Goal: Task Accomplishment & Management: Manage account settings

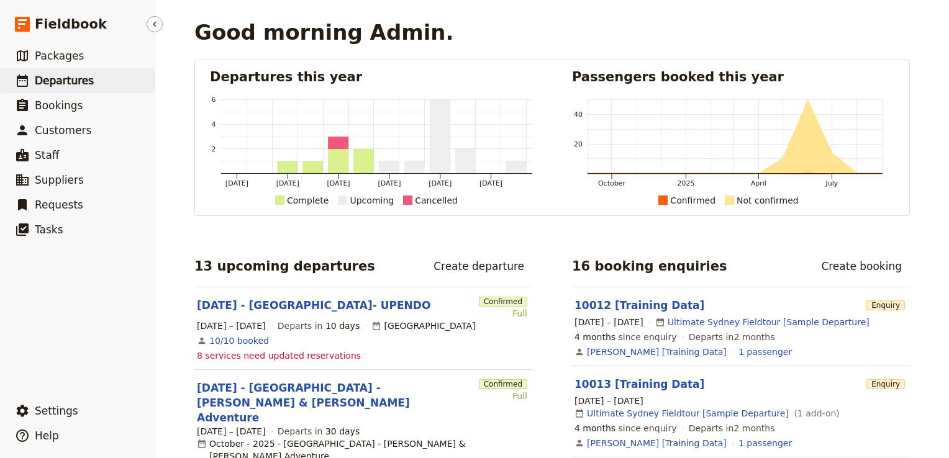
click at [61, 86] on span "Departures" at bounding box center [64, 80] width 59 height 12
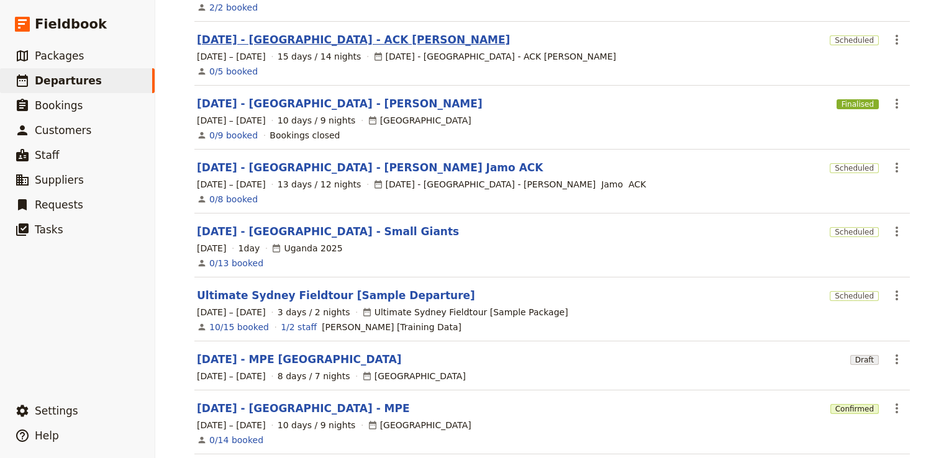
scroll to position [248, 0]
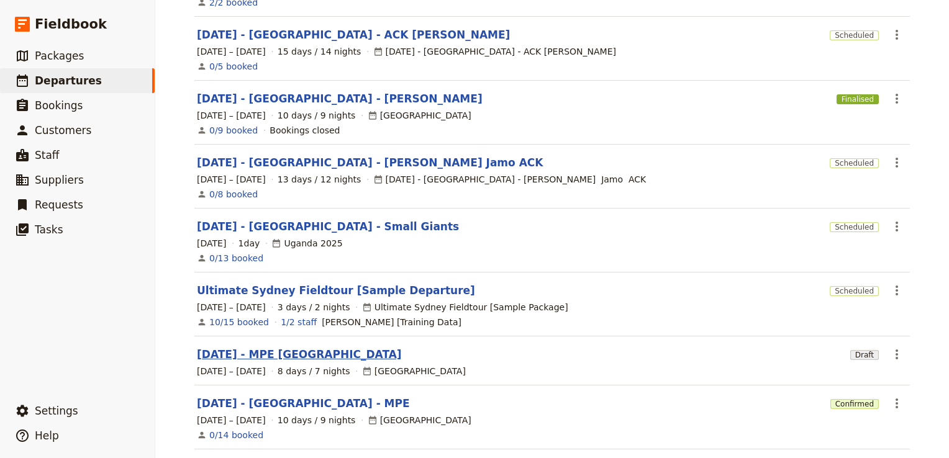
click at [281, 347] on link "Nov 2025 - MPE Morocco" at bounding box center [299, 354] width 205 height 15
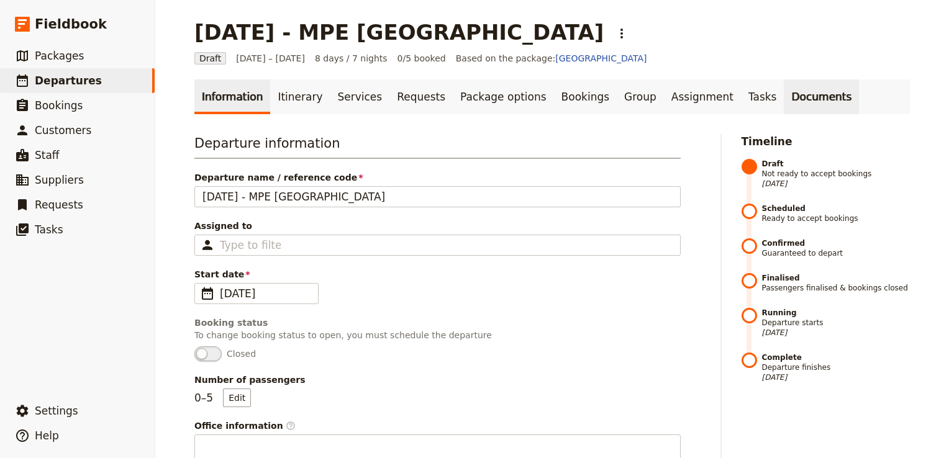
click at [783, 94] on link "Documents" at bounding box center [820, 96] width 75 height 35
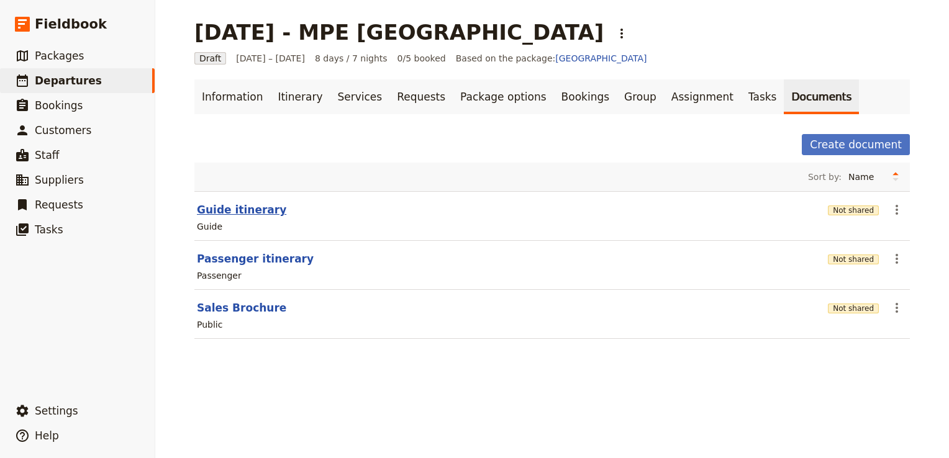
click at [245, 213] on button "Guide itinerary" at bounding box center [241, 209] width 89 height 15
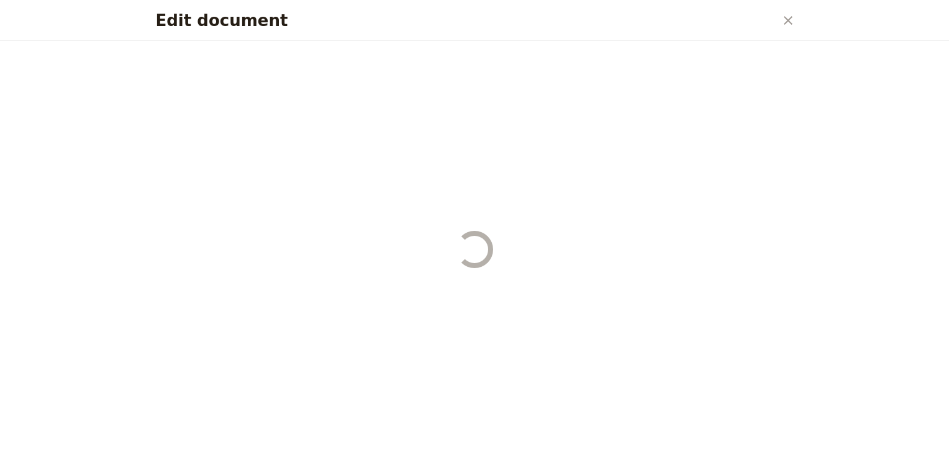
select select "STAFF"
select select "RUN_SHEET"
select select "DEFAULT"
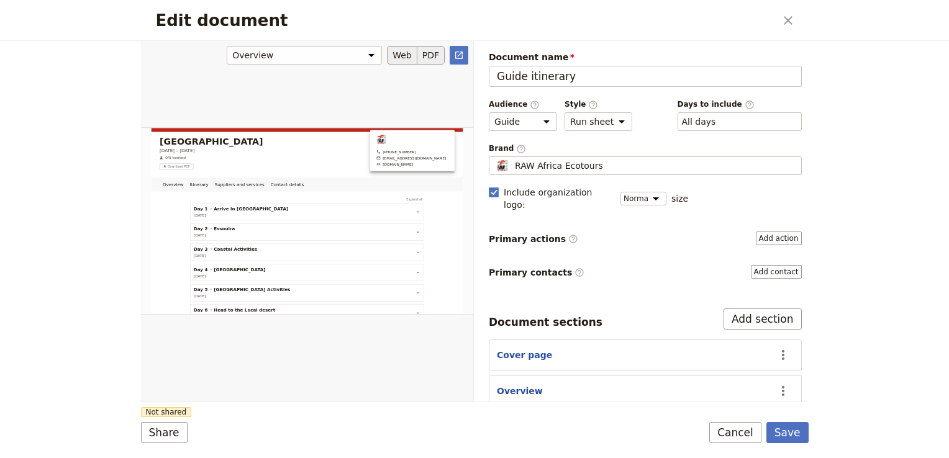
click at [431, 47] on button "PDF" at bounding box center [430, 55] width 27 height 19
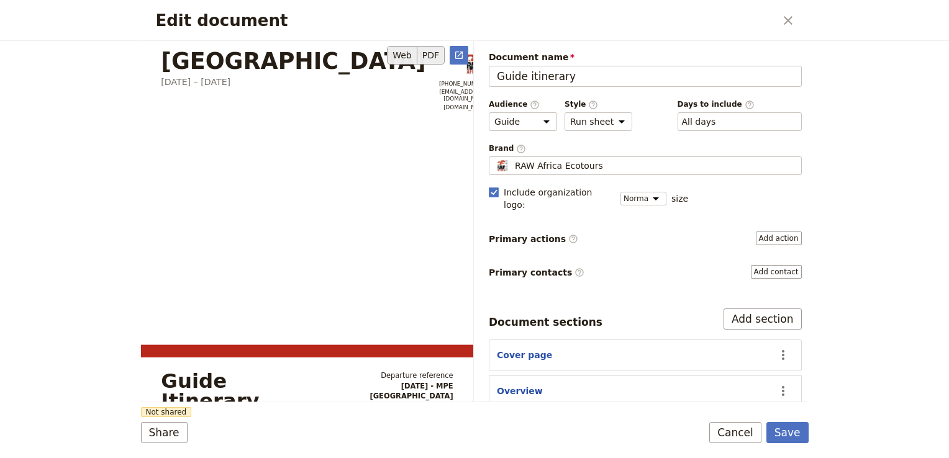
click at [404, 51] on button "Web" at bounding box center [402, 55] width 30 height 19
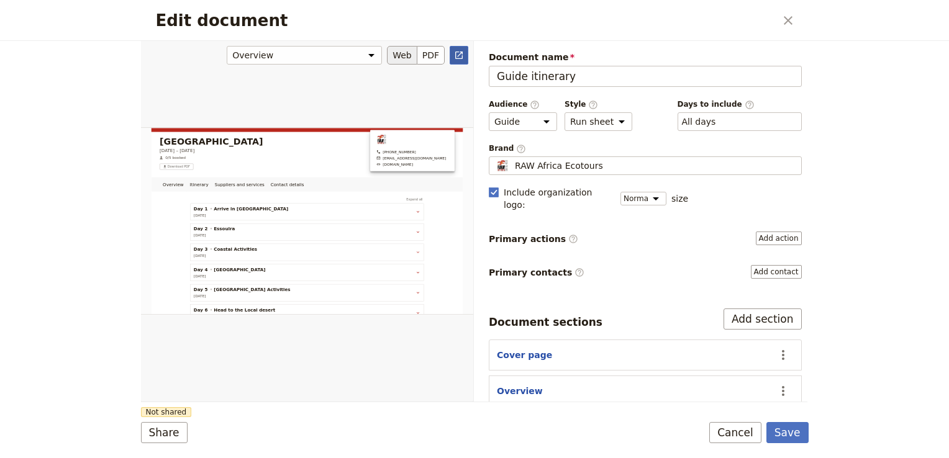
click at [462, 52] on icon "Open full preview" at bounding box center [458, 55] width 7 height 7
click at [783, 13] on icon "Close dialog" at bounding box center [787, 20] width 15 height 15
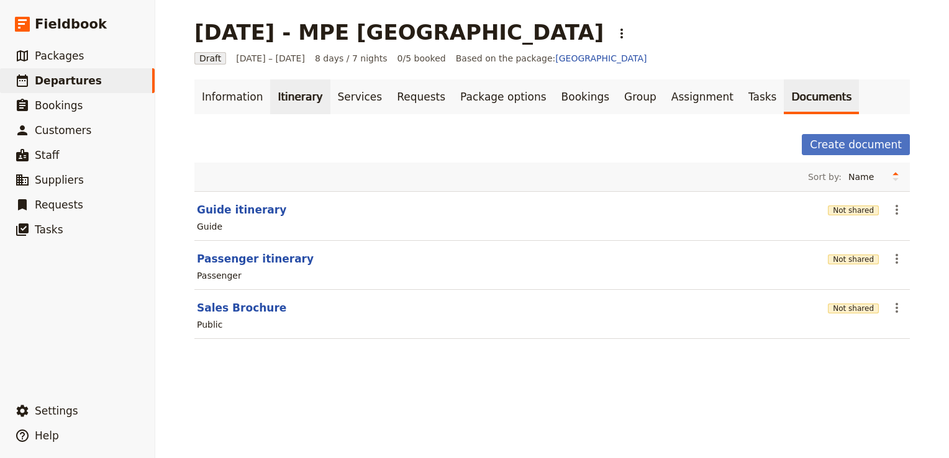
click at [284, 99] on link "Itinerary" at bounding box center [300, 96] width 60 height 35
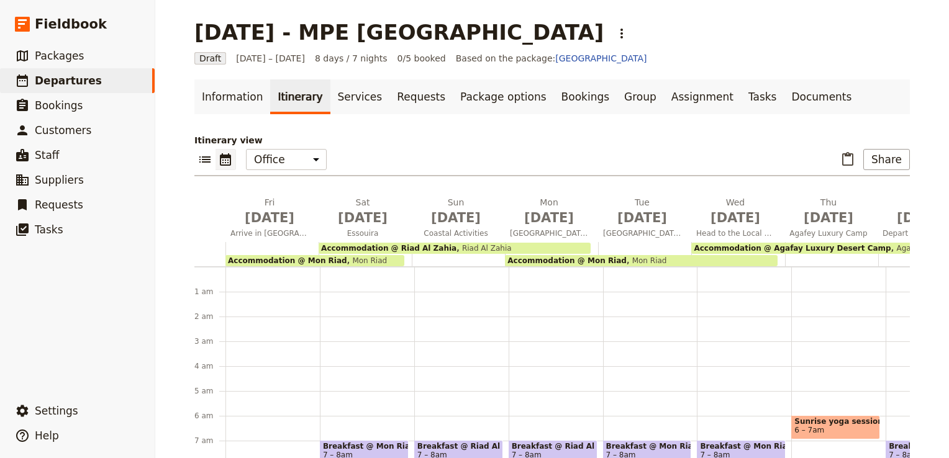
scroll to position [137, 0]
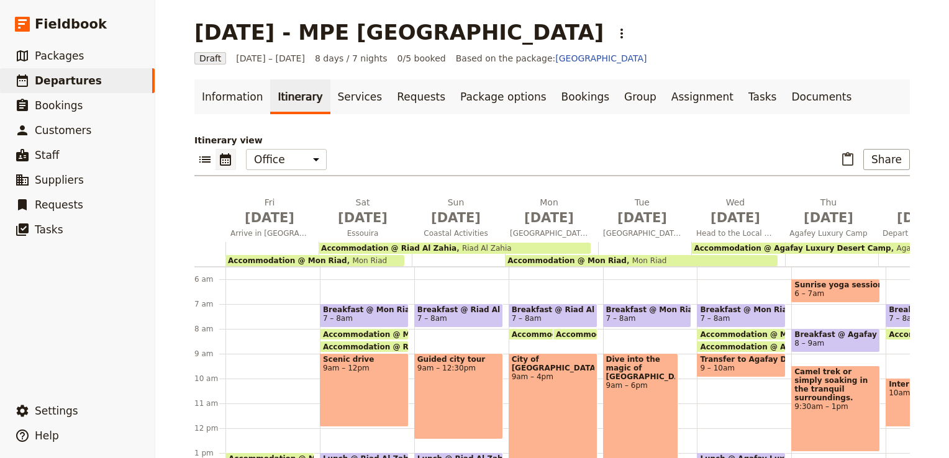
click at [358, 335] on span "Accommodation @ Mon Riad" at bounding box center [385, 334] width 124 height 8
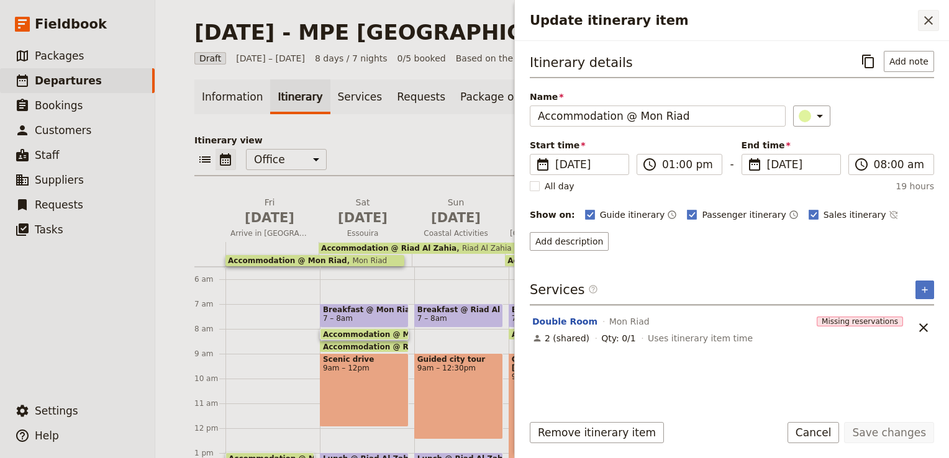
click at [929, 21] on icon "Close drawer" at bounding box center [928, 20] width 9 height 9
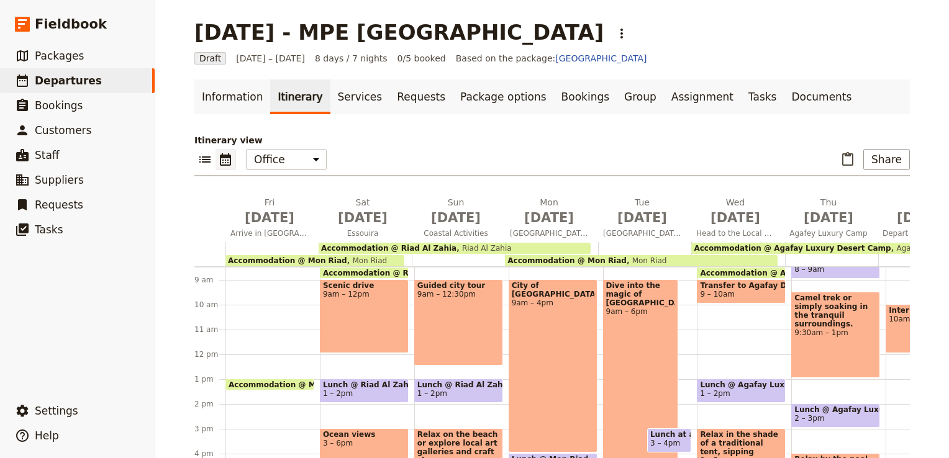
scroll to position [211, 0]
click at [273, 237] on span "Arrive in Marrakech" at bounding box center [269, 233] width 88 height 10
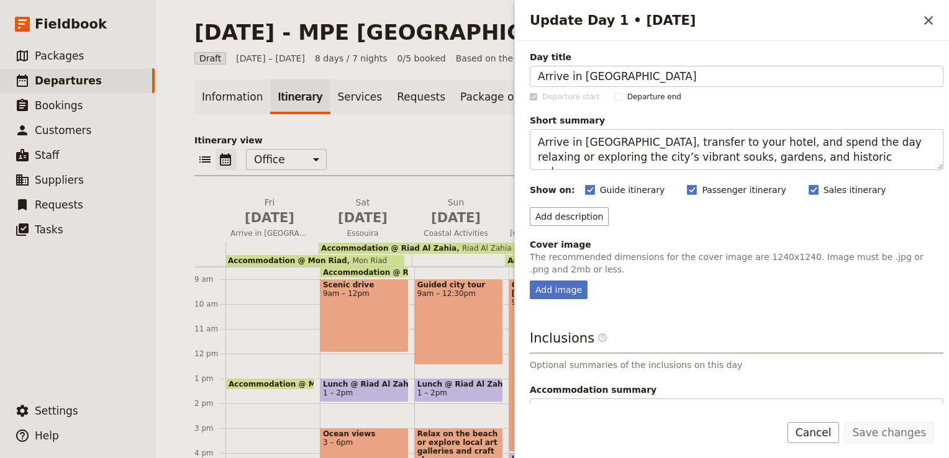
drag, startPoint x: 579, startPoint y: 76, endPoint x: 513, endPoint y: 80, distance: 66.5
click at [513, 80] on div "Nov 2025 - MPE Morocco ​ Draft 21 – 28 Nov 2025 8 days / 7 nights 0/5 booked Ba…" at bounding box center [551, 229] width 793 height 458
type input "Marrakech"
click at [693, 269] on p "The recommended dimensions for the cover image are 1240x1240. Image must be .jp…" at bounding box center [736, 263] width 413 height 25
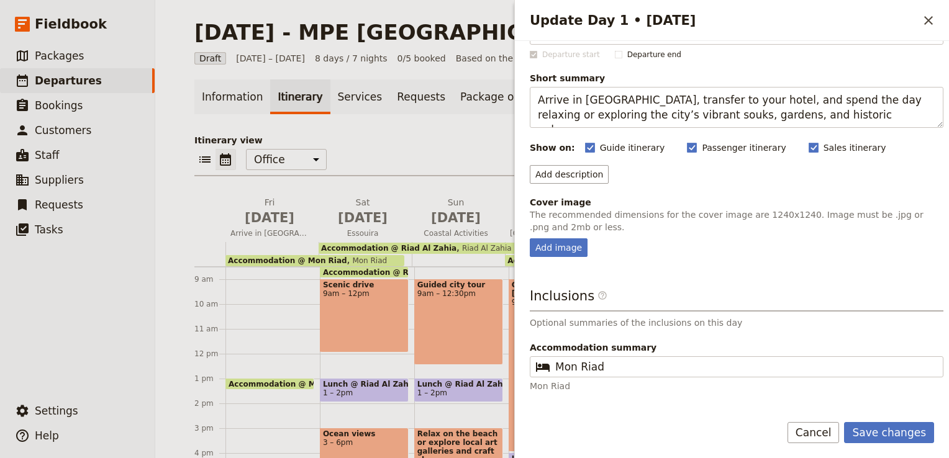
scroll to position [78, 0]
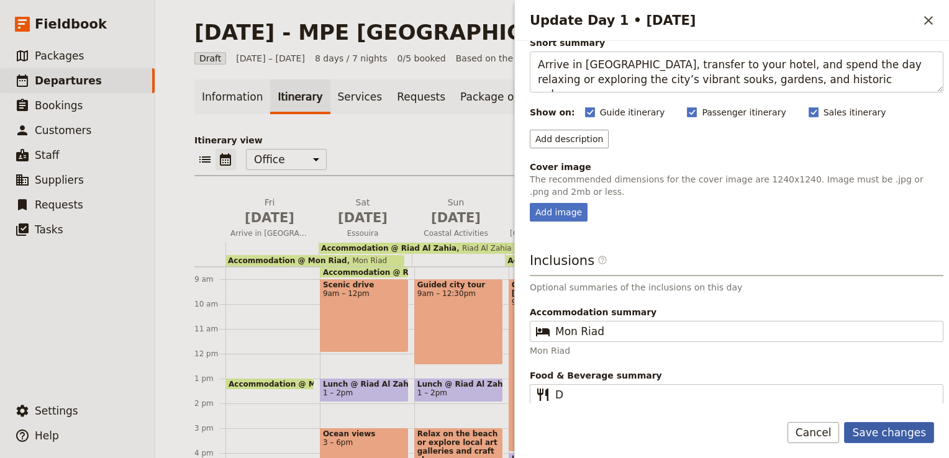
click at [900, 431] on button "Save changes" at bounding box center [889, 432] width 90 height 21
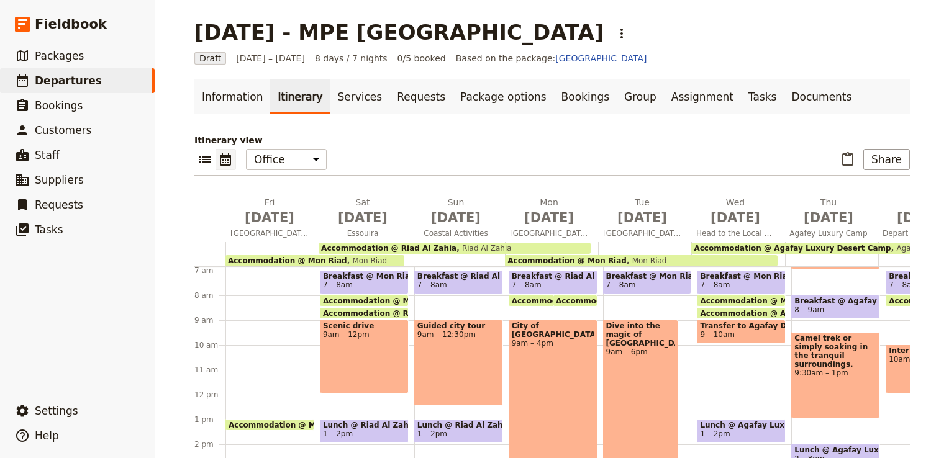
scroll to position [149, 0]
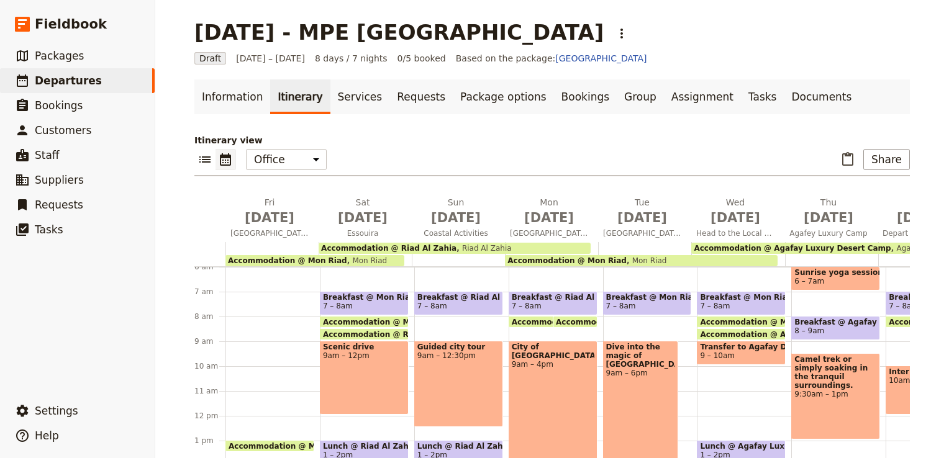
click at [370, 323] on span "Accommodation @ Mon Riad" at bounding box center [385, 322] width 124 height 8
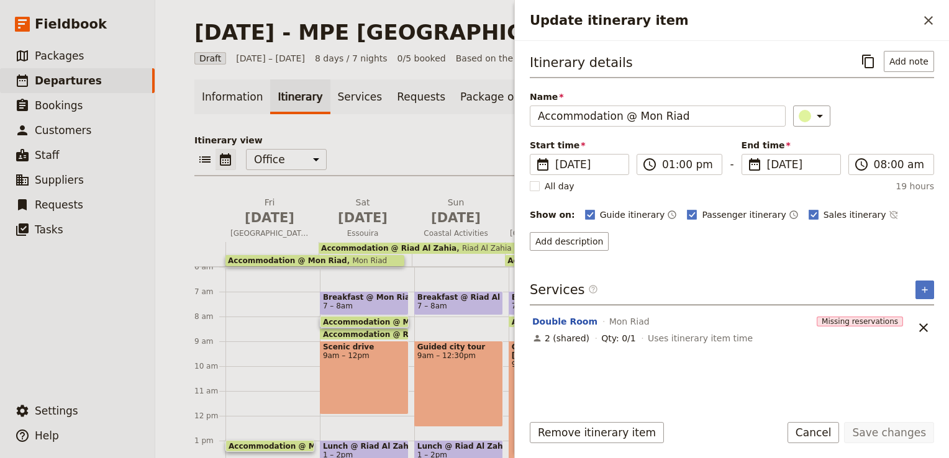
click at [382, 332] on span "Accommodation @ Riad Al Zahia" at bounding box center [393, 334] width 141 height 8
click at [931, 22] on icon "Close drawer" at bounding box center [928, 20] width 9 height 9
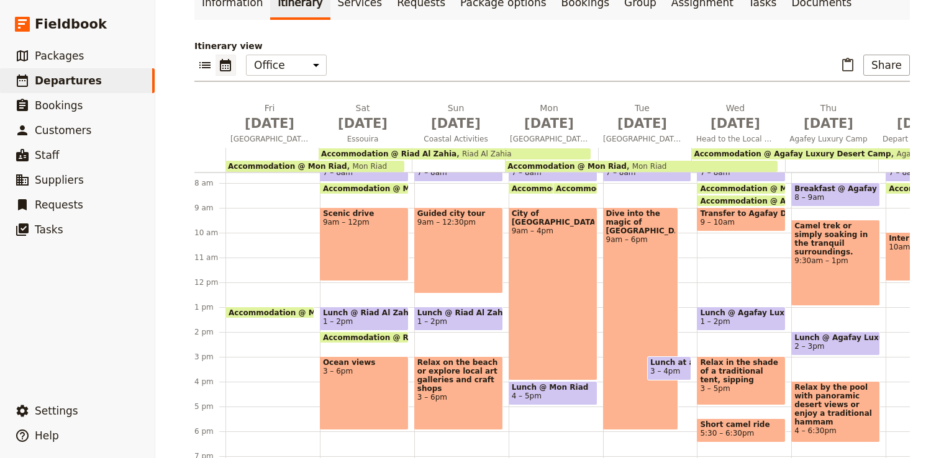
scroll to position [187, 0]
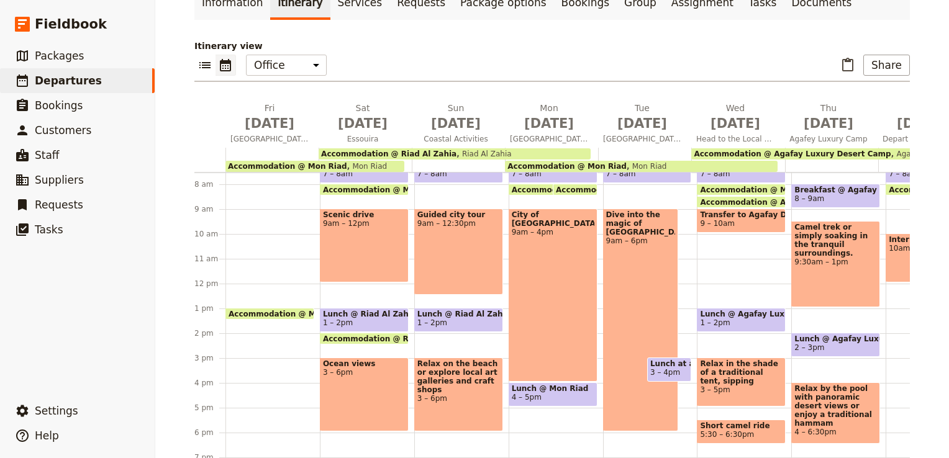
click at [370, 232] on div "Scenic drive 9am – 12pm" at bounding box center [364, 246] width 89 height 74
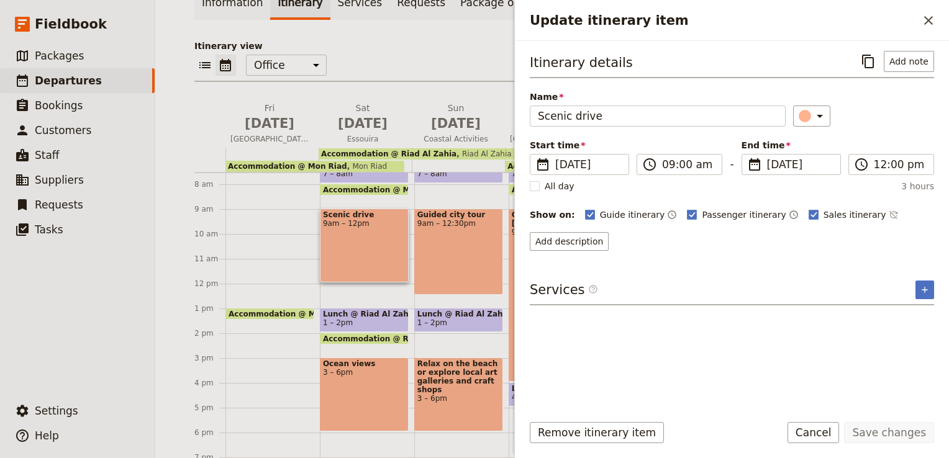
click at [353, 256] on div "Scenic drive 9am – 12pm" at bounding box center [364, 246] width 89 height 74
click at [576, 240] on button "Add description" at bounding box center [569, 241] width 79 height 19
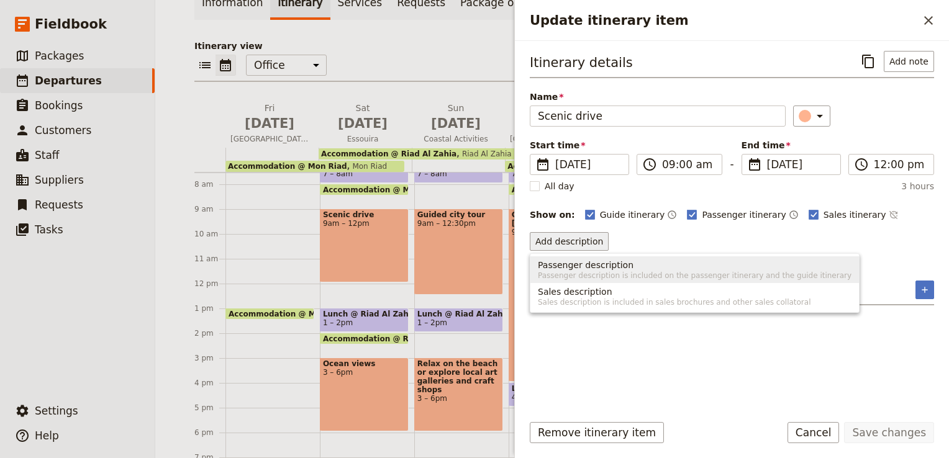
click at [643, 264] on span "Passenger description" at bounding box center [695, 265] width 314 height 12
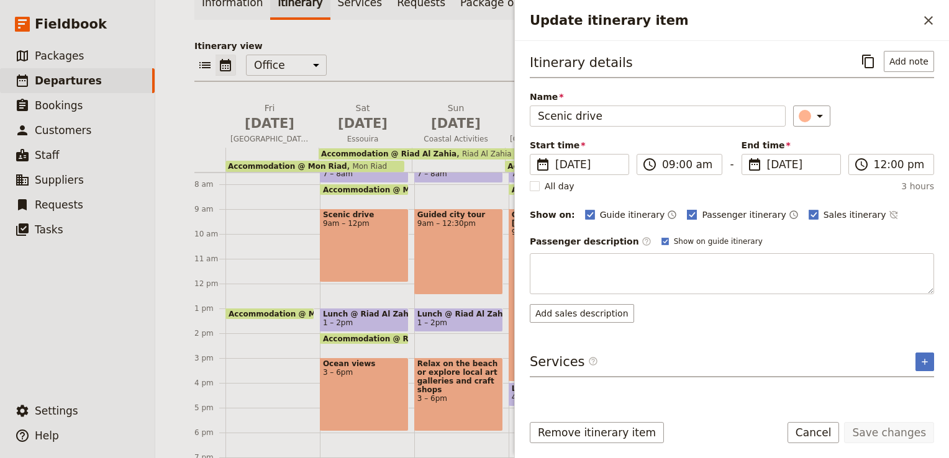
click at [689, 210] on polygon "Update itinerary item" at bounding box center [692, 213] width 6 height 7
click at [686, 209] on input "Passenger itinerary" at bounding box center [686, 208] width 1 height 1
checkbox input "false"
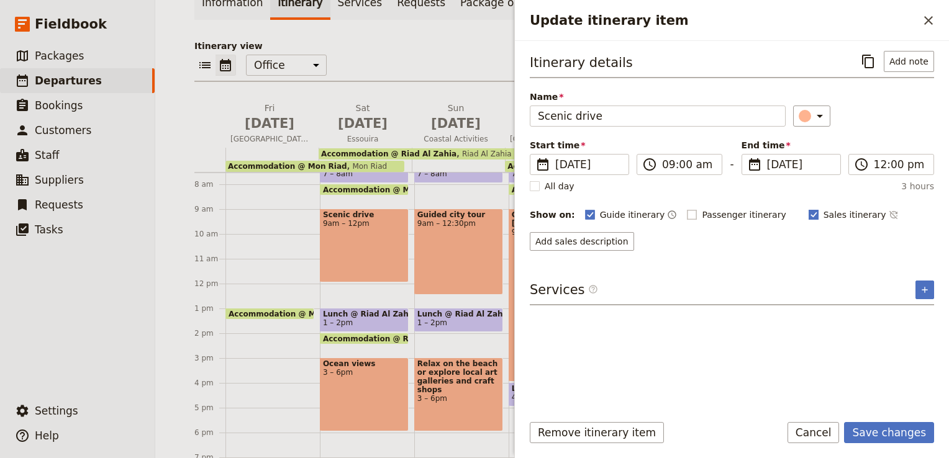
click at [810, 212] on polygon "Update itinerary item" at bounding box center [813, 213] width 6 height 7
click at [808, 209] on input "Sales itinerary" at bounding box center [808, 208] width 1 height 1
checkbox input "false"
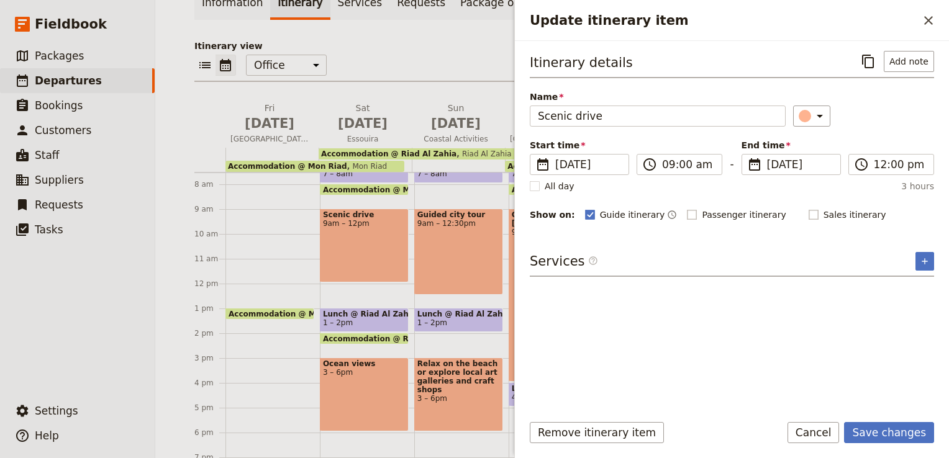
click at [687, 210] on rect "Update itinerary item" at bounding box center [691, 214] width 9 height 9
click at [686, 209] on input "Passenger itinerary" at bounding box center [686, 208] width 1 height 1
checkbox input "true"
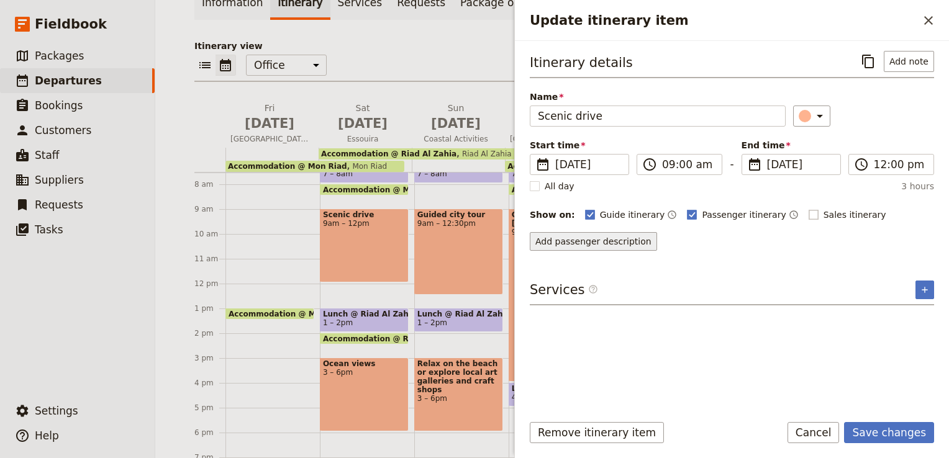
click at [585, 243] on button "Add passenger description" at bounding box center [593, 241] width 127 height 19
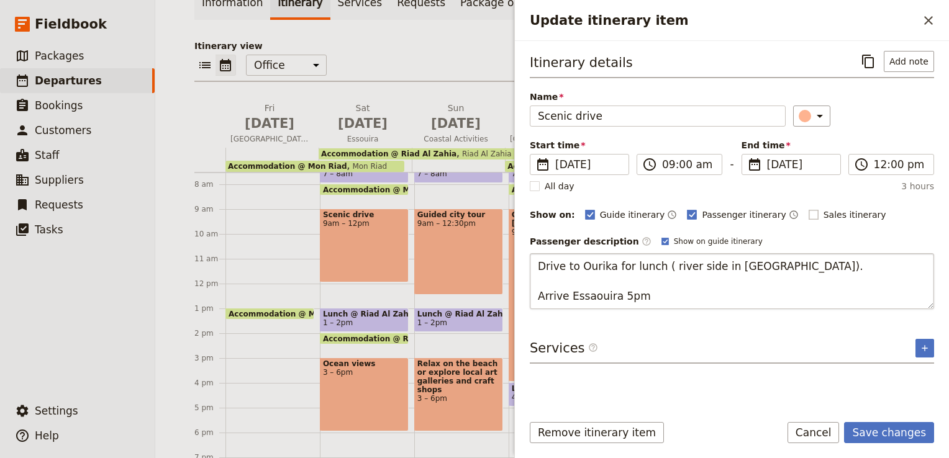
click at [538, 294] on textarea "Drive to Ourika for lunch ( river side in Atlas Mountains). Arrive Essaouira 5pm" at bounding box center [732, 281] width 404 height 56
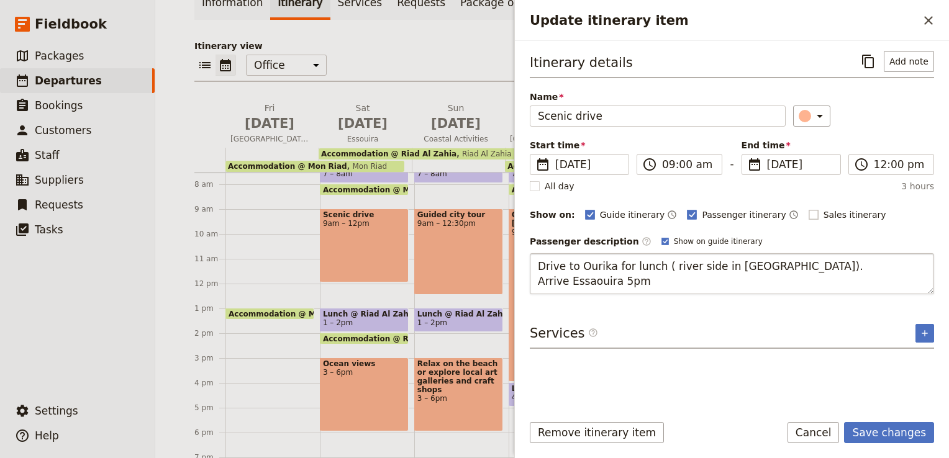
type textarea "Drive to Ourika for lunch ( river side in Atlas Mountains).Arrive Essaouira 5pm"
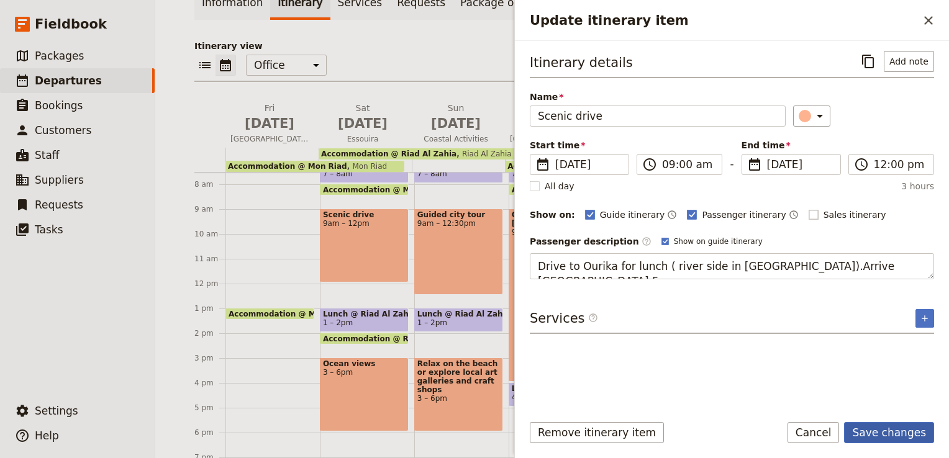
click at [899, 436] on button "Save changes" at bounding box center [889, 432] width 90 height 21
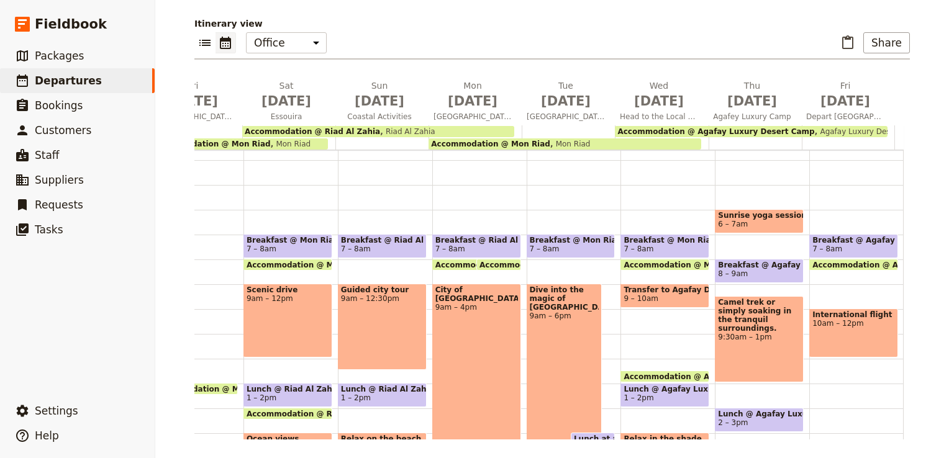
scroll to position [89, 0]
click at [489, 266] on span "Accommodation @ Mon Riad" at bounding box center [541, 265] width 124 height 8
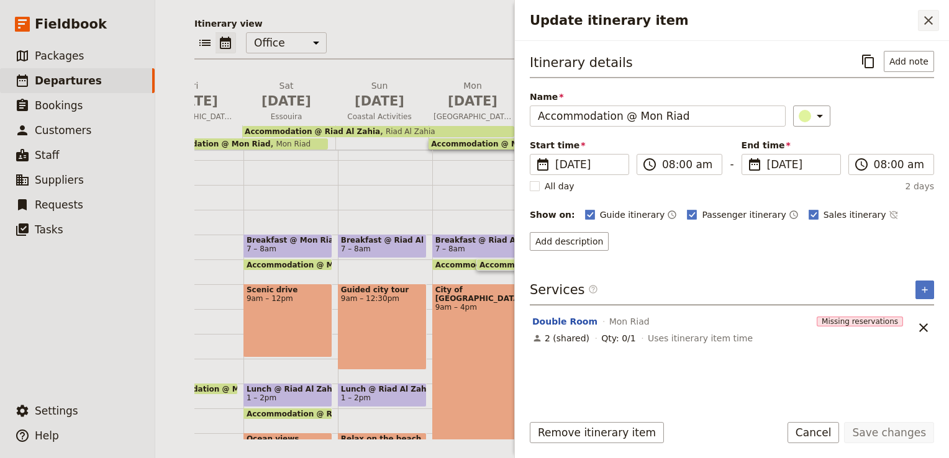
click at [929, 19] on icon "Close drawer" at bounding box center [928, 20] width 9 height 9
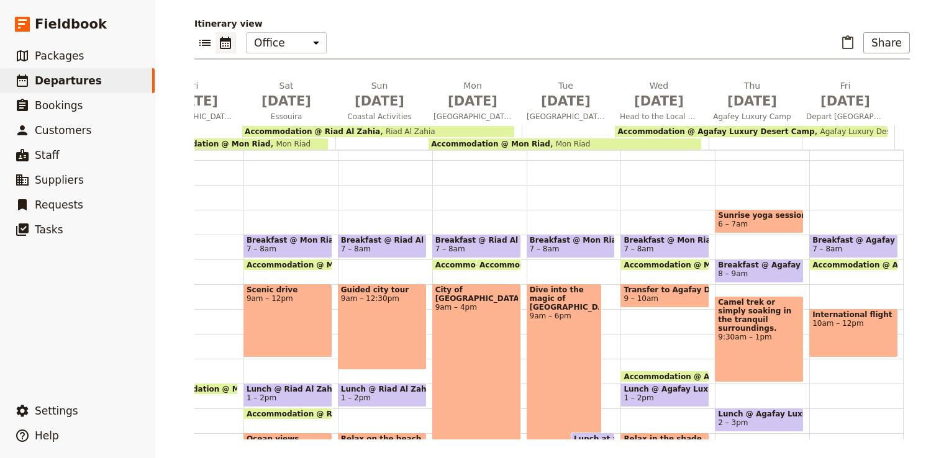
click at [455, 261] on span "Accommodation @ Riad Al Zahia" at bounding box center [505, 265] width 141 height 8
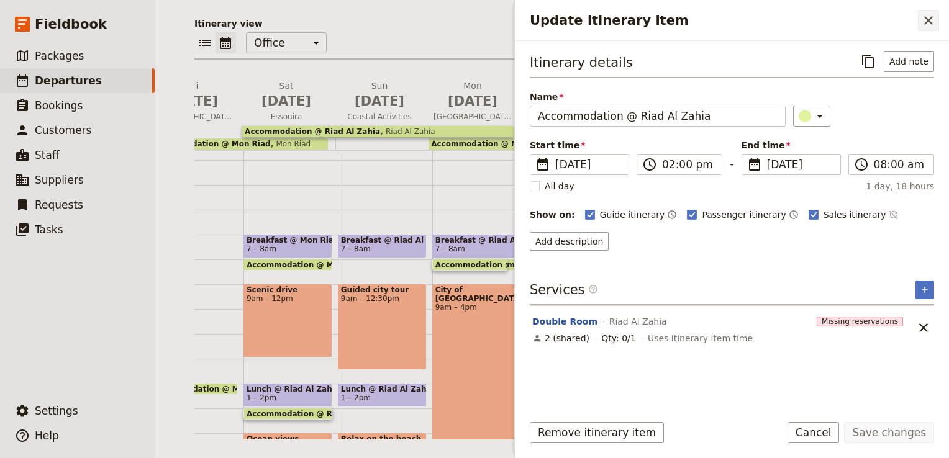
click at [931, 19] on icon "Close drawer" at bounding box center [928, 20] width 15 height 15
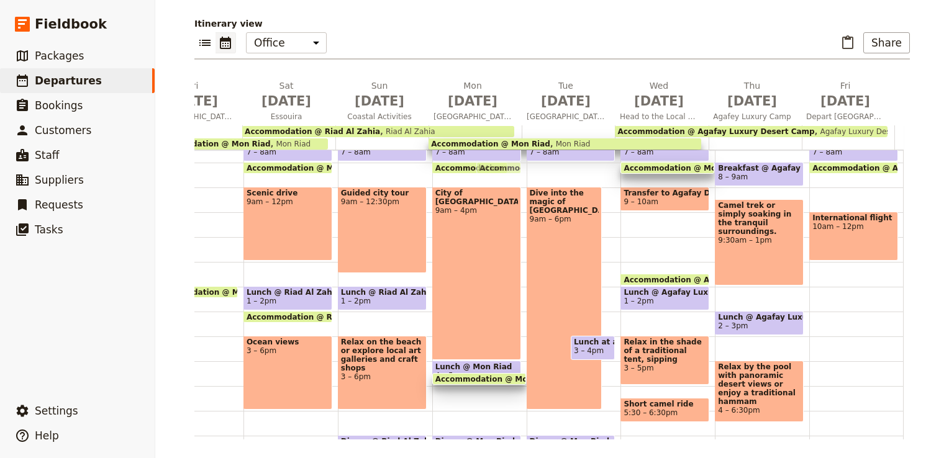
scroll to position [279, 0]
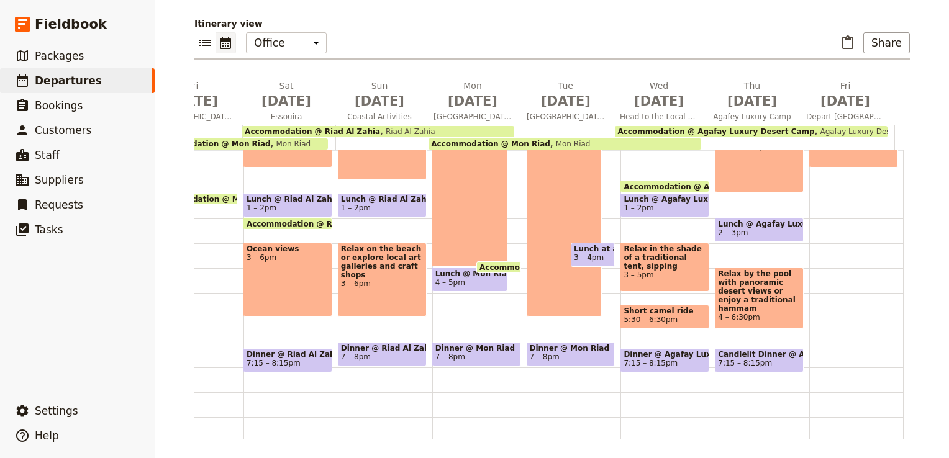
click at [457, 235] on div "City of Marrakech 9am – 4pm" at bounding box center [469, 180] width 75 height 173
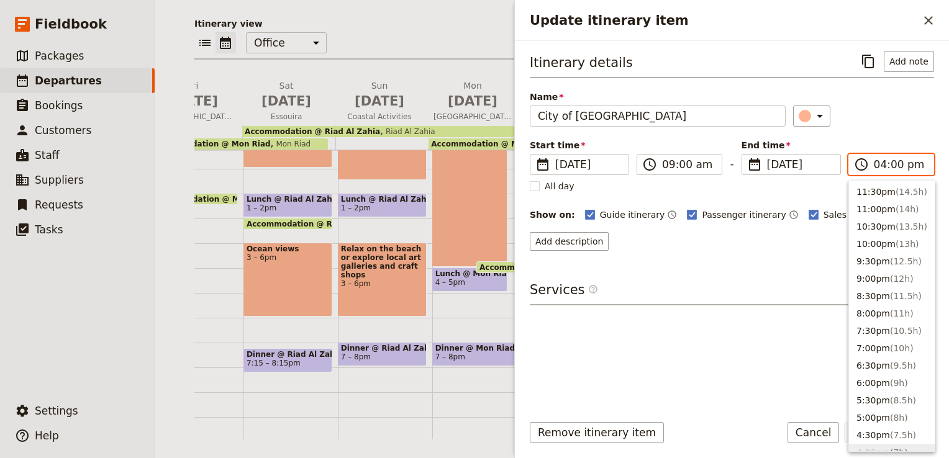
click at [889, 163] on input "04:00 pm" at bounding box center [899, 164] width 52 height 15
click at [879, 209] on button "3:30pm ( 6.5h )" at bounding box center [892, 206] width 86 height 17
type input "03:30 pm"
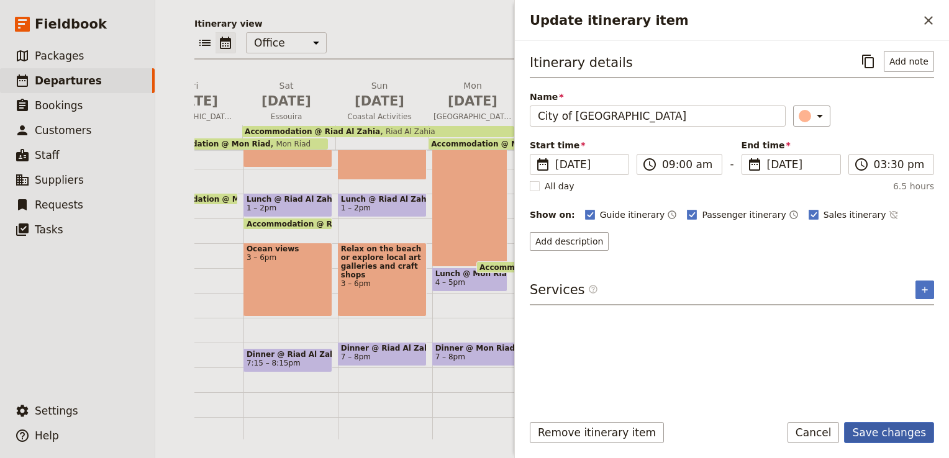
click at [873, 435] on button "Save changes" at bounding box center [889, 432] width 90 height 21
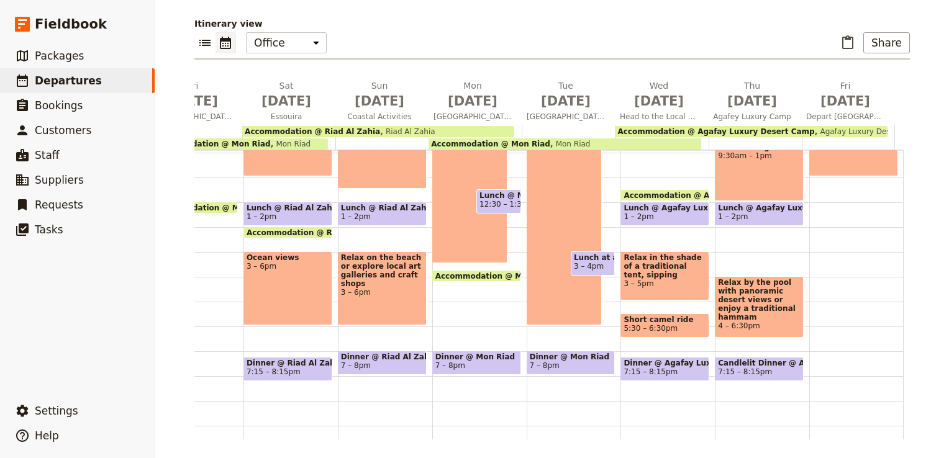
scroll to position [0, 0]
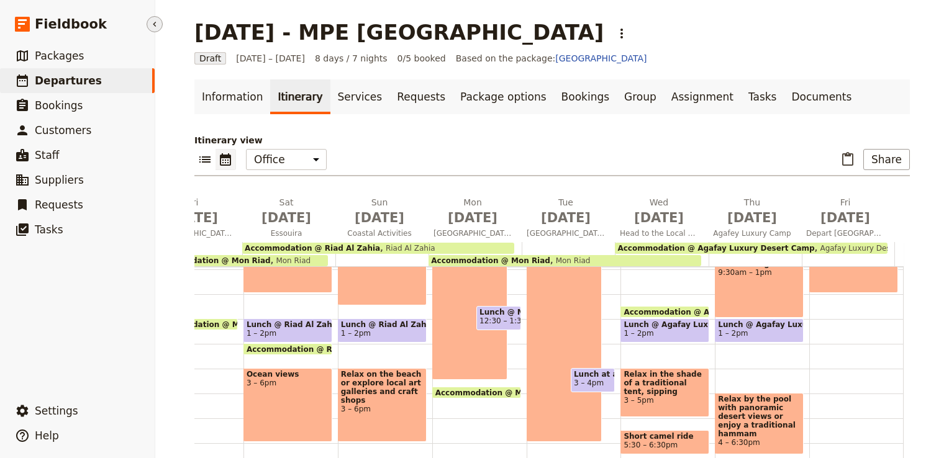
click at [160, 22] on button "​" at bounding box center [155, 24] width 16 height 16
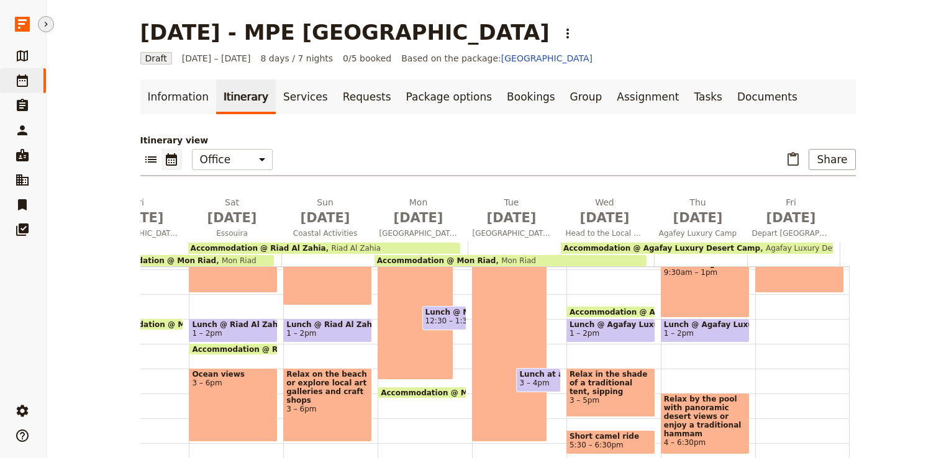
click at [52, 27] on button "​" at bounding box center [46, 24] width 16 height 16
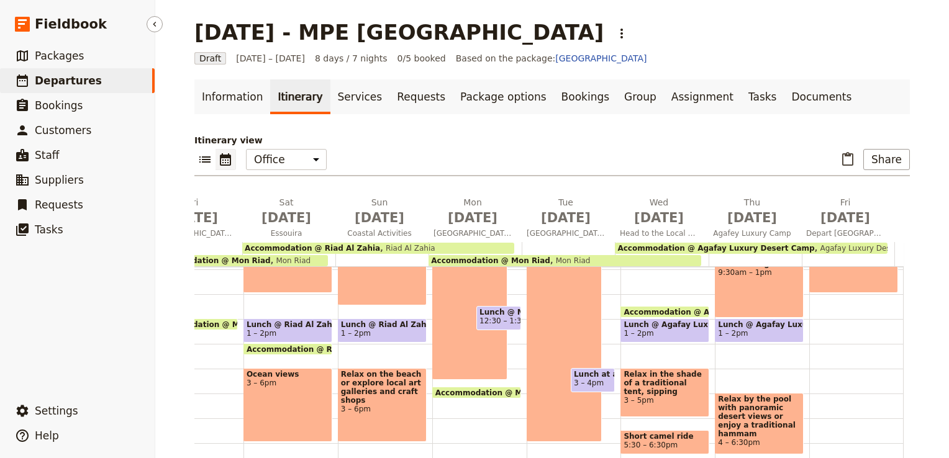
click at [53, 84] on span "Departures" at bounding box center [68, 80] width 67 height 12
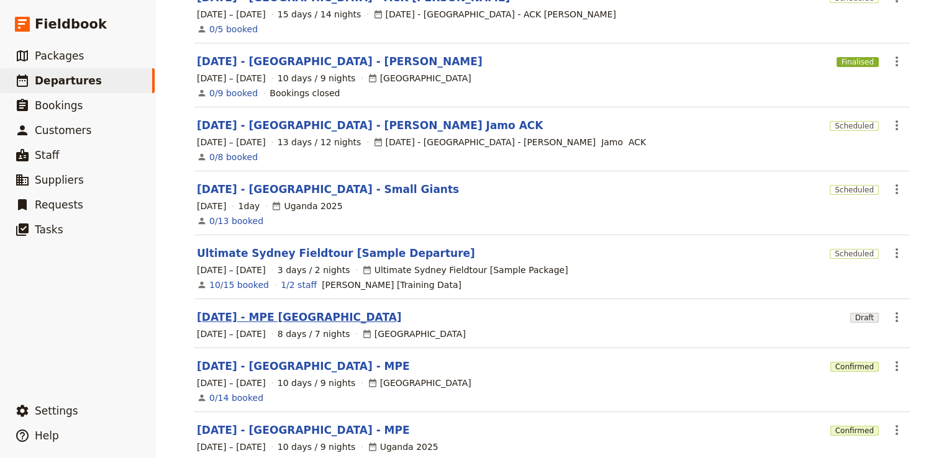
scroll to position [286, 0]
click at [271, 310] on link "Nov 2025 - MPE Morocco" at bounding box center [299, 317] width 205 height 15
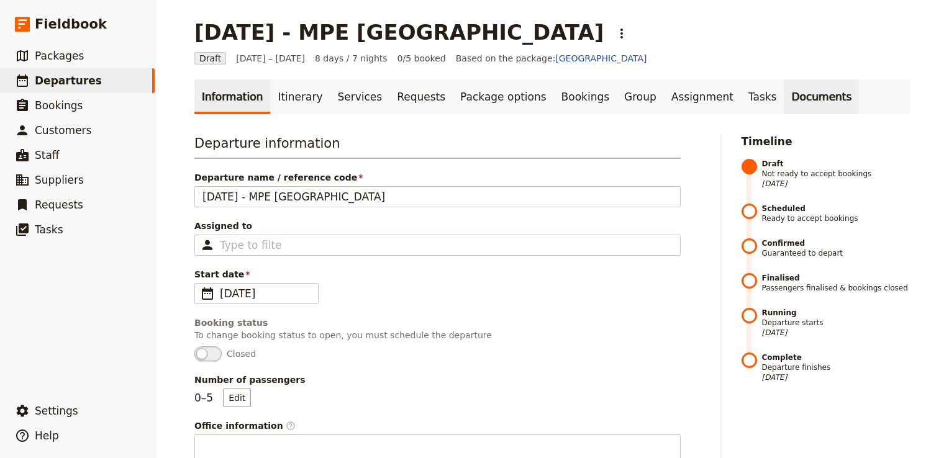
click at [783, 97] on link "Documents" at bounding box center [820, 96] width 75 height 35
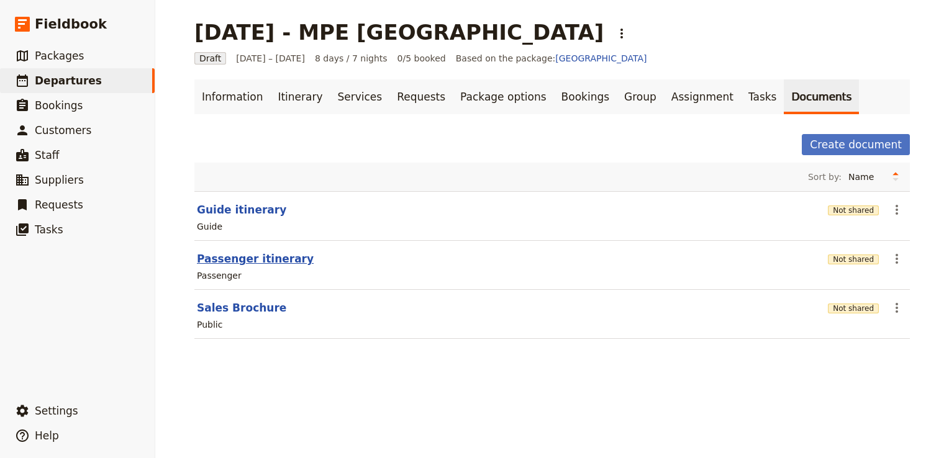
click at [251, 257] on button "Passenger itinerary" at bounding box center [255, 258] width 117 height 15
select select "PASSENGER"
select select "RUN_SHEET"
select select "DEFAULT"
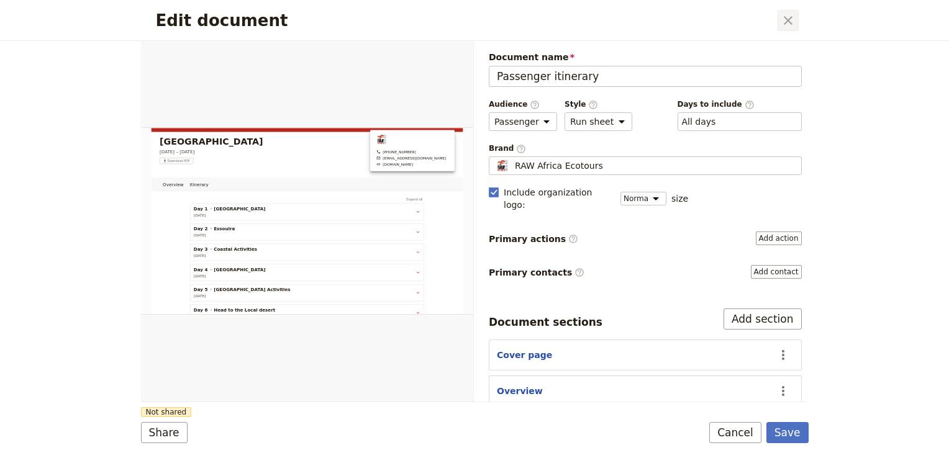
click at [790, 16] on icon "Close dialog" at bounding box center [787, 20] width 15 height 15
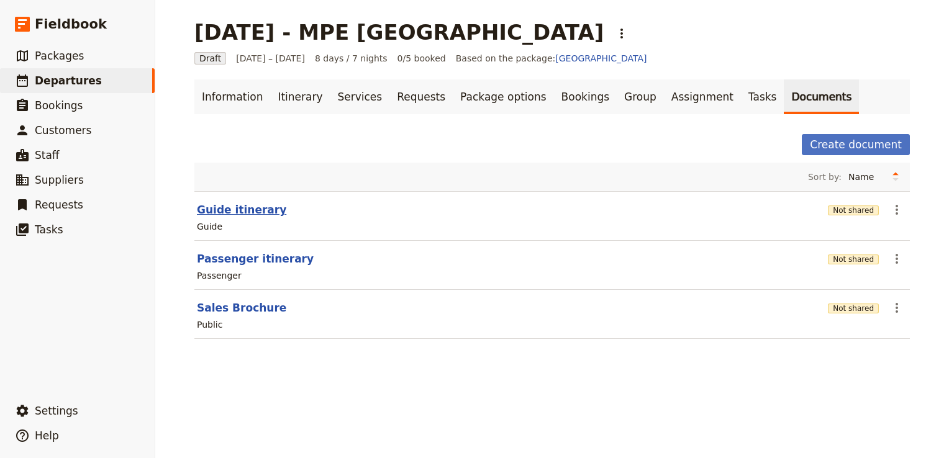
click at [237, 211] on button "Guide itinerary" at bounding box center [241, 209] width 89 height 15
select select "STAFF"
select select "RUN_SHEET"
select select "DEFAULT"
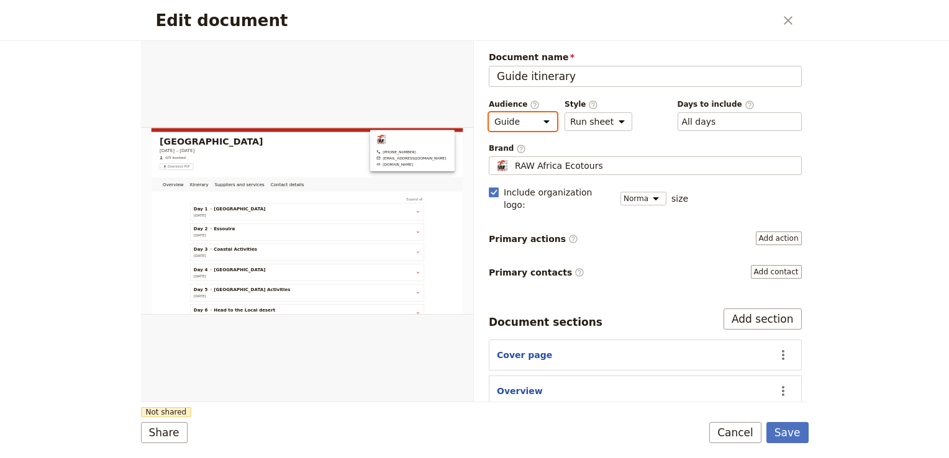
click at [539, 119] on select "Public Passenger Guide" at bounding box center [523, 121] width 68 height 19
click at [606, 153] on div "Brand ​ RAW Africa Ecotours RAW Africa Ecotours" at bounding box center [645, 159] width 313 height 32
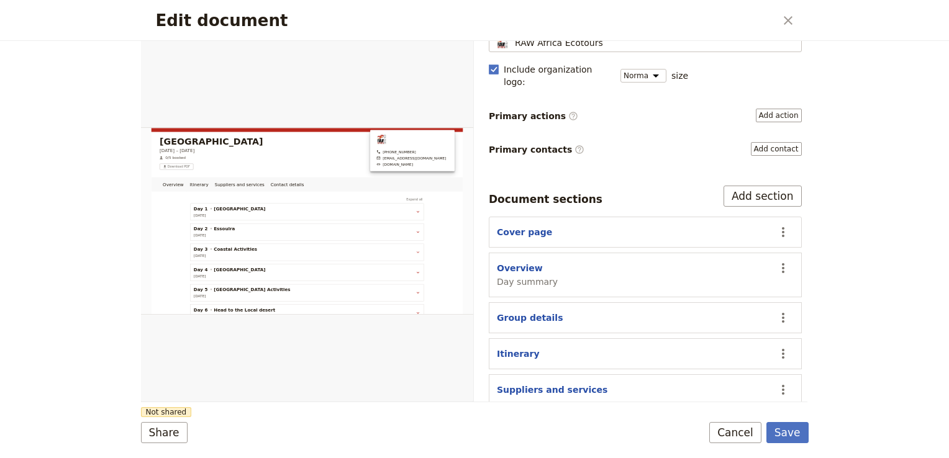
scroll to position [122, 0]
click at [756, 143] on button "Add contact" at bounding box center [776, 150] width 51 height 14
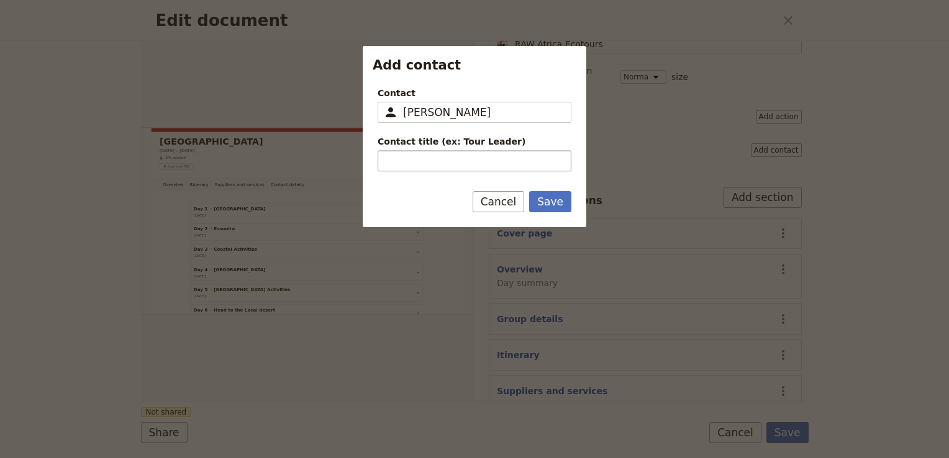
type input "Ali Boudkour"
click at [472, 163] on input "Contact title (ex: Tour Leader)" at bounding box center [474, 160] width 194 height 21
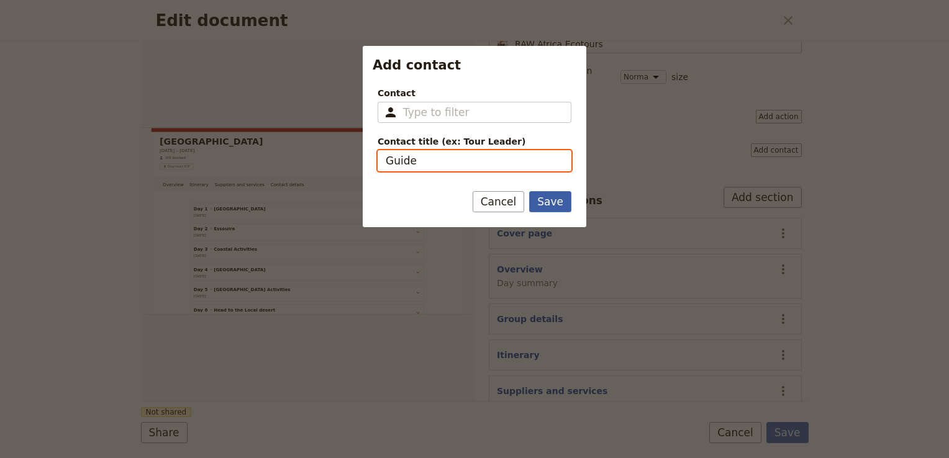
type input "Guide"
click at [564, 199] on button "Save" at bounding box center [550, 201] width 42 height 21
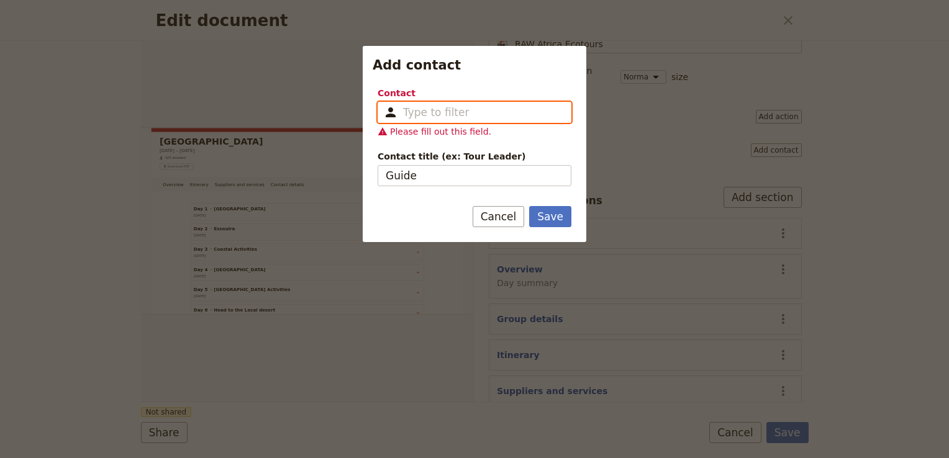
click at [438, 111] on input "Contact ​" at bounding box center [483, 112] width 160 height 15
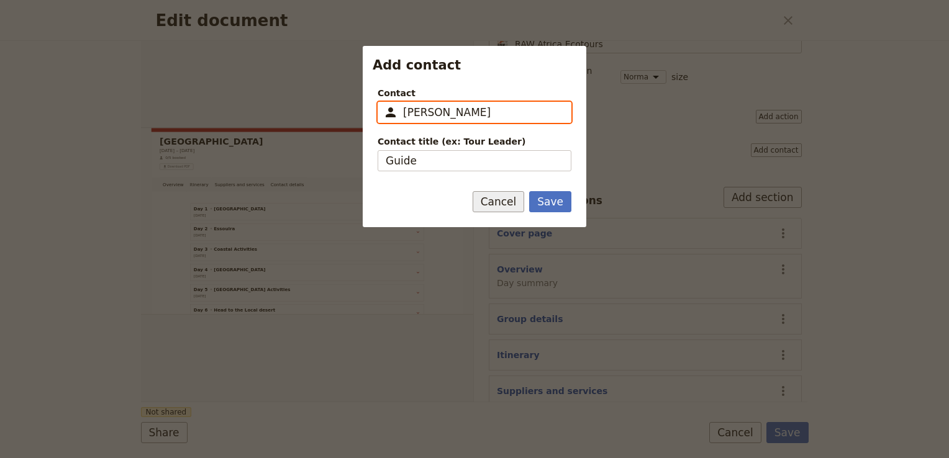
type input "Ali"
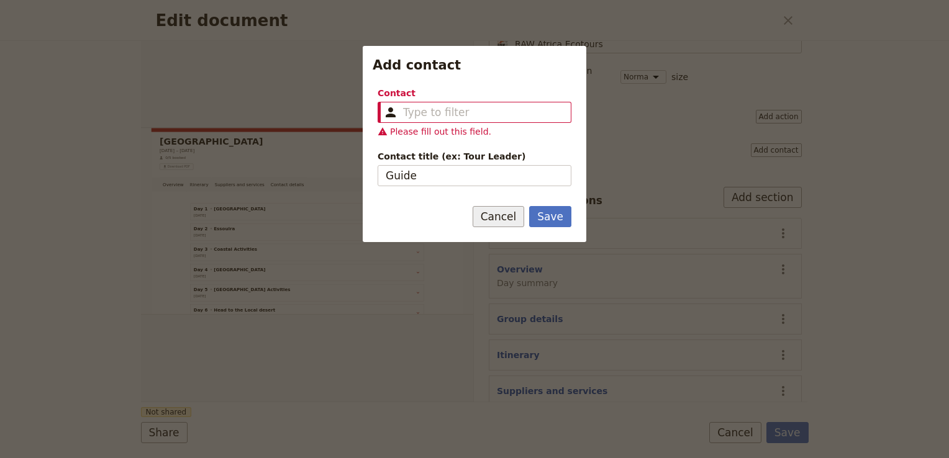
click at [505, 204] on form "Contact ​ Please fill out this field. Contact title (ex: Tour Leader) Guide Sav…" at bounding box center [474, 159] width 223 height 165
click at [497, 222] on button "Cancel" at bounding box center [498, 216] width 52 height 21
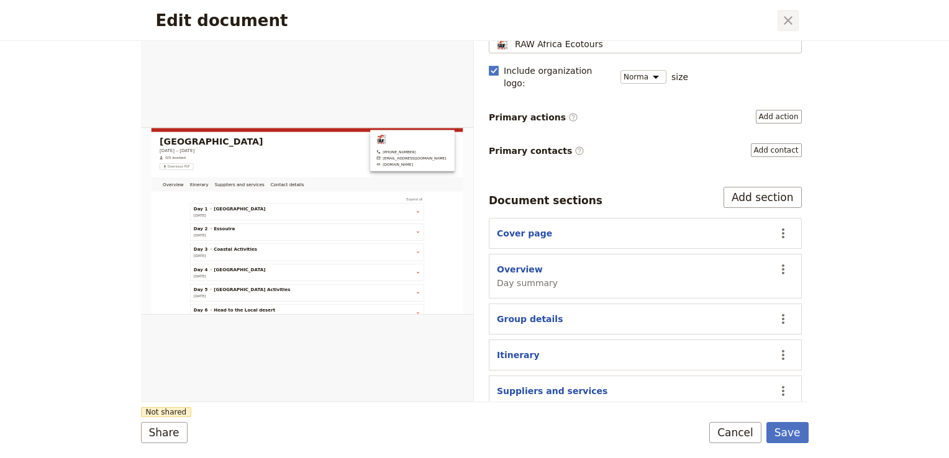
click at [787, 19] on icon "Close dialog" at bounding box center [787, 20] width 15 height 15
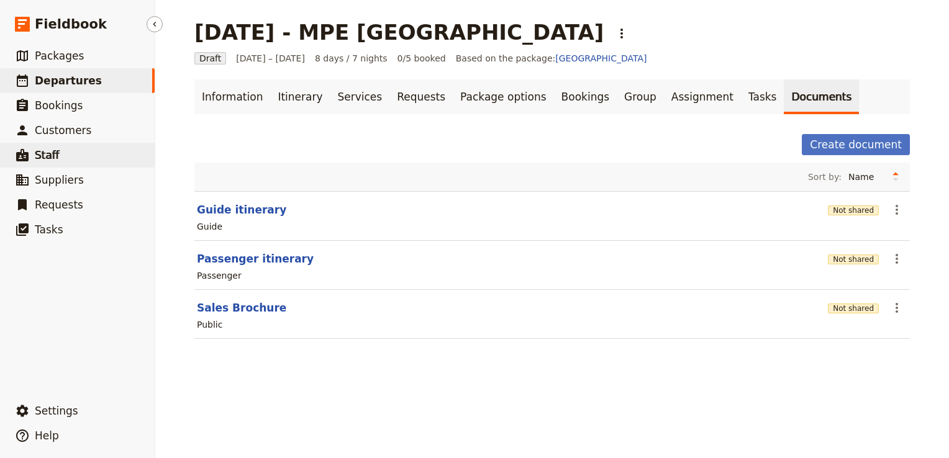
click at [68, 164] on link "​ Staff" at bounding box center [77, 155] width 155 height 25
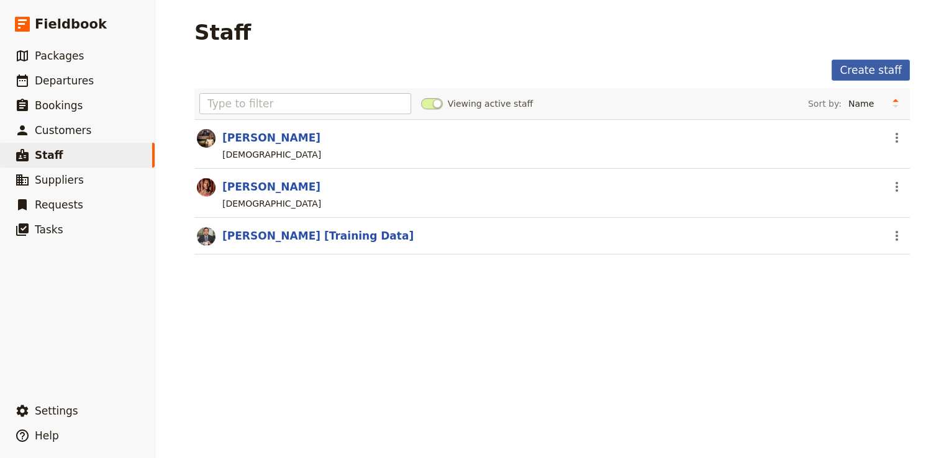
click at [866, 72] on link "Create staff" at bounding box center [870, 70] width 78 height 21
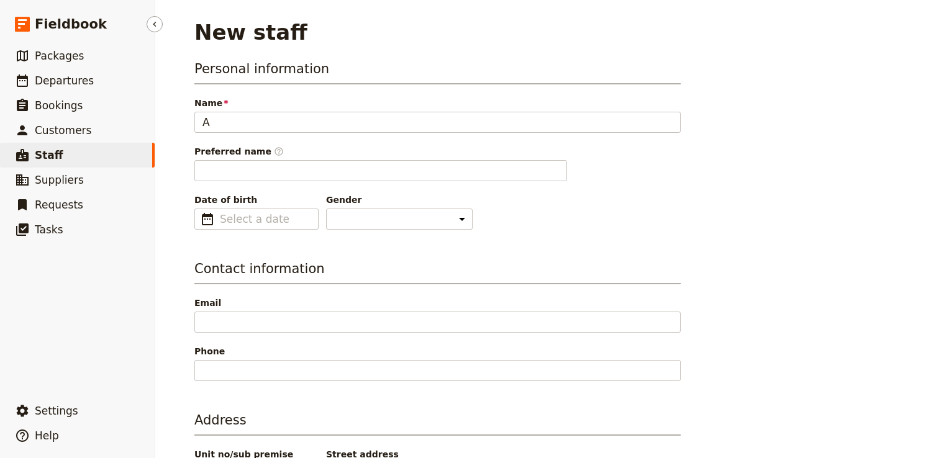
type input "A"
type input "Ali Boudkour"
type input "Ali"
click at [276, 159] on div "Preferred name ​ Ali" at bounding box center [437, 163] width 486 height 36
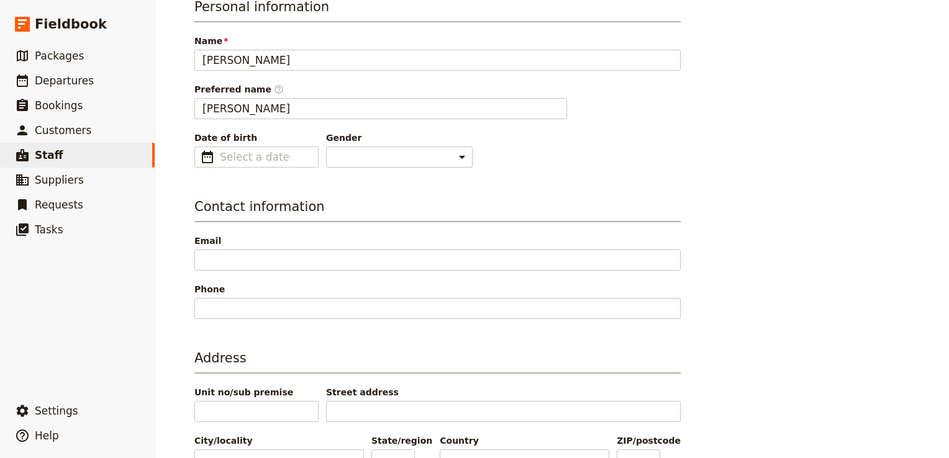
scroll to position [124, 0]
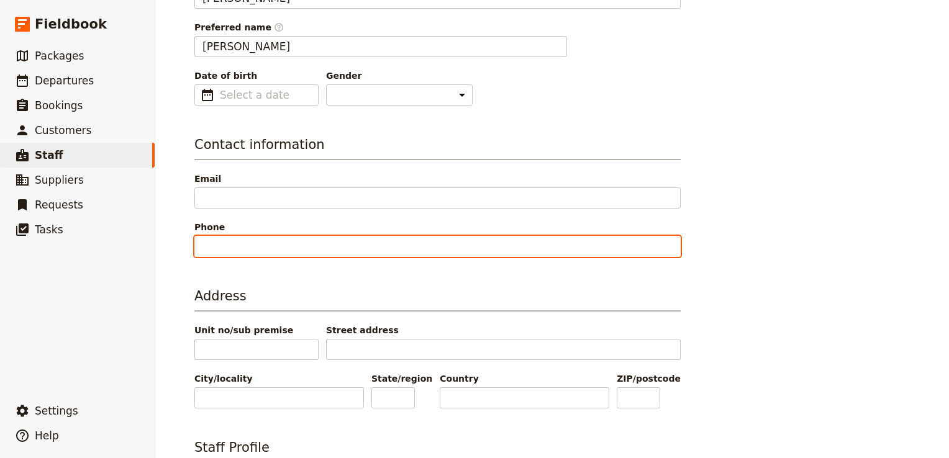
click at [230, 246] on input "Phone" at bounding box center [437, 246] width 486 height 21
paste input "+212 668-605164"
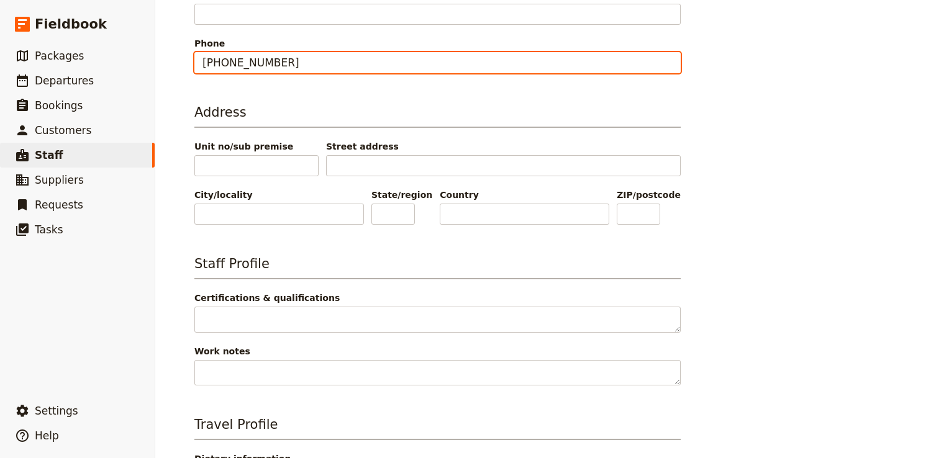
scroll to position [310, 0]
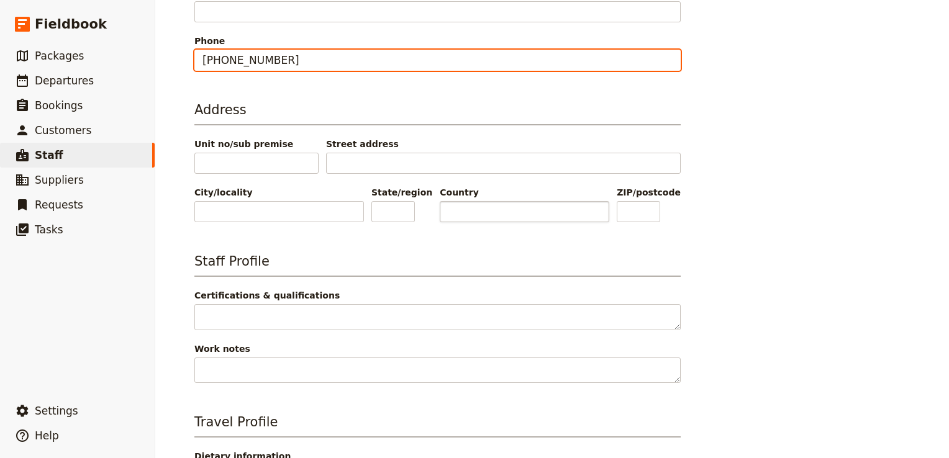
type input "+212 668-605164"
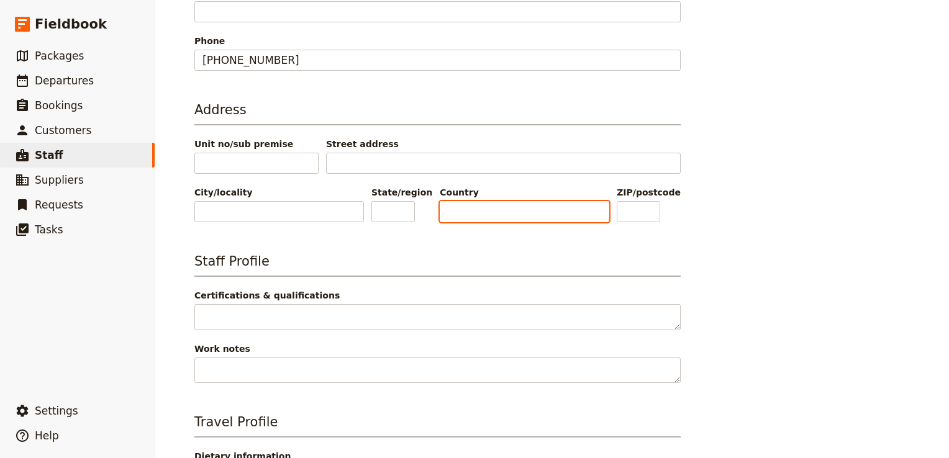
click at [464, 215] on input "Country" at bounding box center [524, 211] width 169 height 21
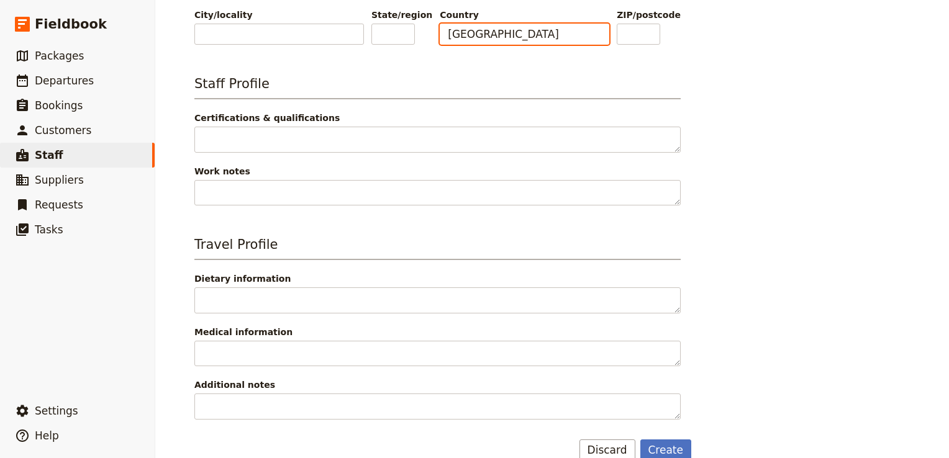
scroll to position [507, 0]
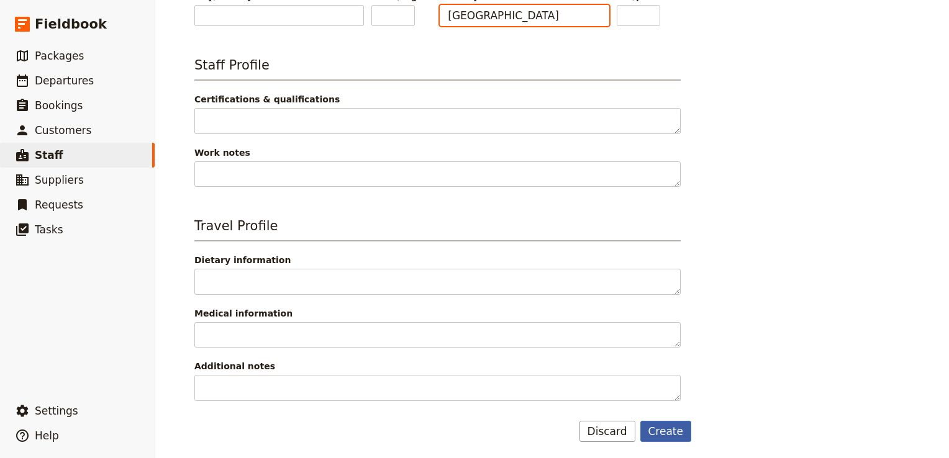
type input "Morocco"
click at [663, 431] on button "Create" at bounding box center [666, 431] width 52 height 21
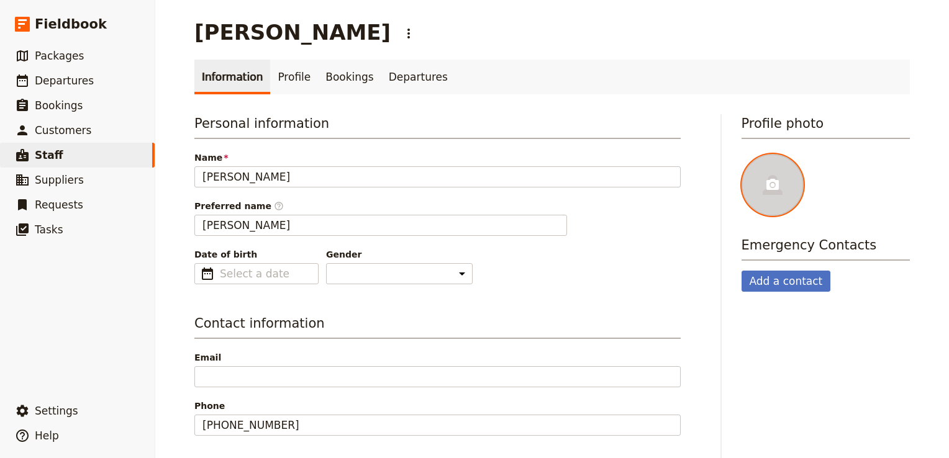
click at [775, 203] on div at bounding box center [772, 185] width 62 height 62
click at [741, 154] on input "file" at bounding box center [741, 153] width 1 height 1
click at [770, 199] on div at bounding box center [772, 185] width 62 height 62
click at [741, 154] on input "file" at bounding box center [741, 153] width 1 height 1
type input "C:\fakepath\Sahara Desert_Morocco-1L9A5864-Edit copy.webp"
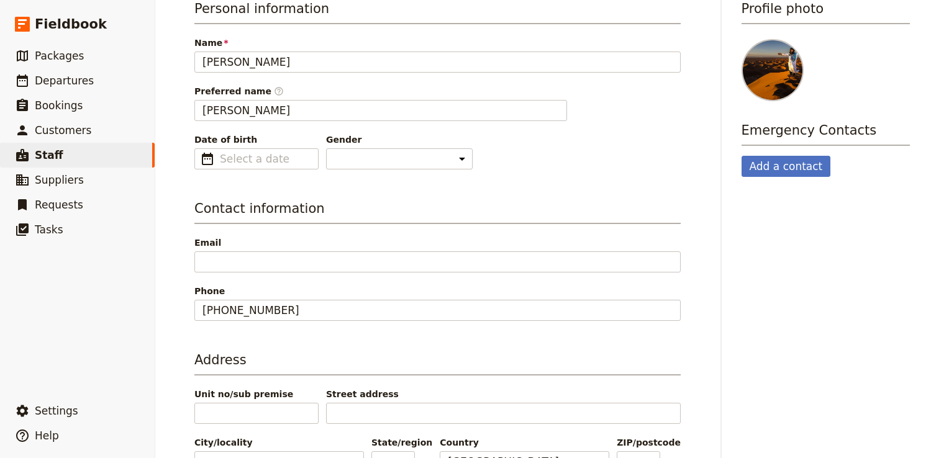
scroll to position [187, 0]
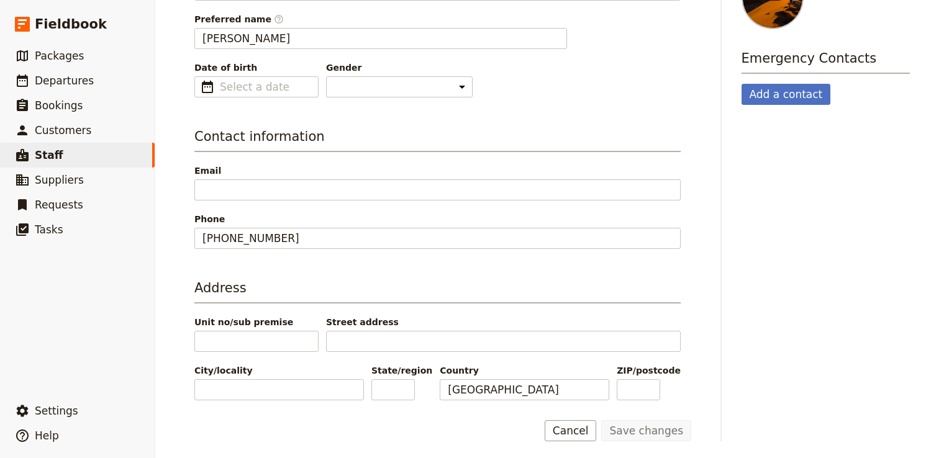
click at [425, 271] on div "Personal information Name Ali Boudkour Preferred name ​ Ali Date of birth ​ Gen…" at bounding box center [437, 163] width 486 height 473
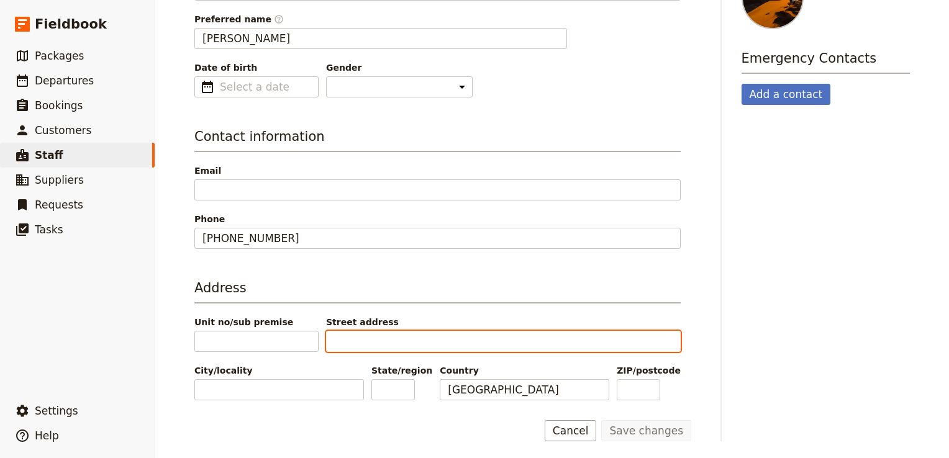
click at [438, 334] on input "Street address" at bounding box center [503, 341] width 354 height 21
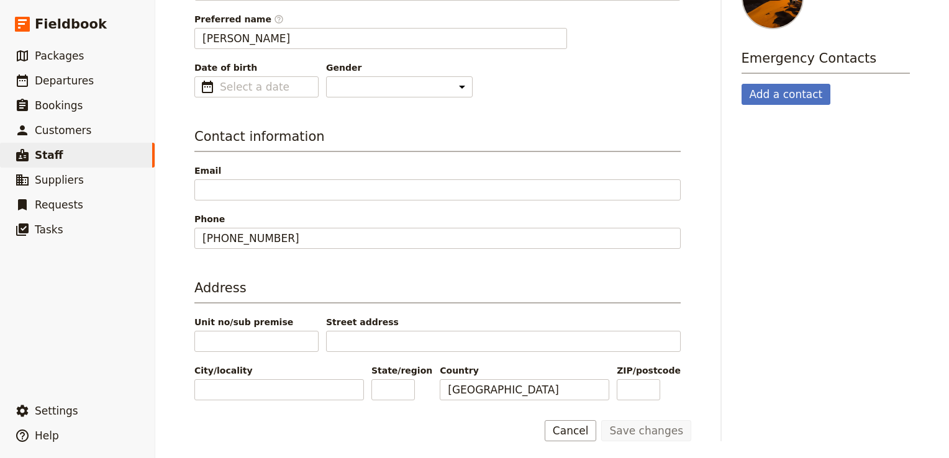
click at [666, 299] on h3 "Address" at bounding box center [437, 291] width 486 height 25
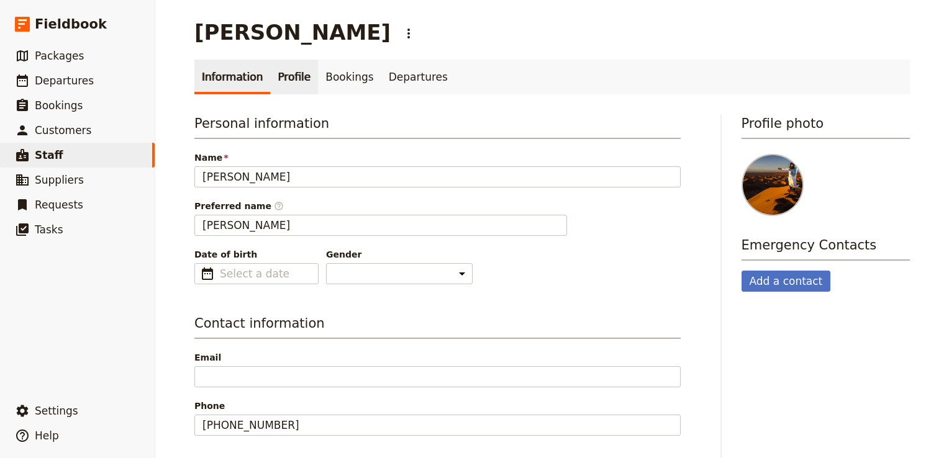
click at [278, 75] on link "Profile" at bounding box center [294, 77] width 48 height 35
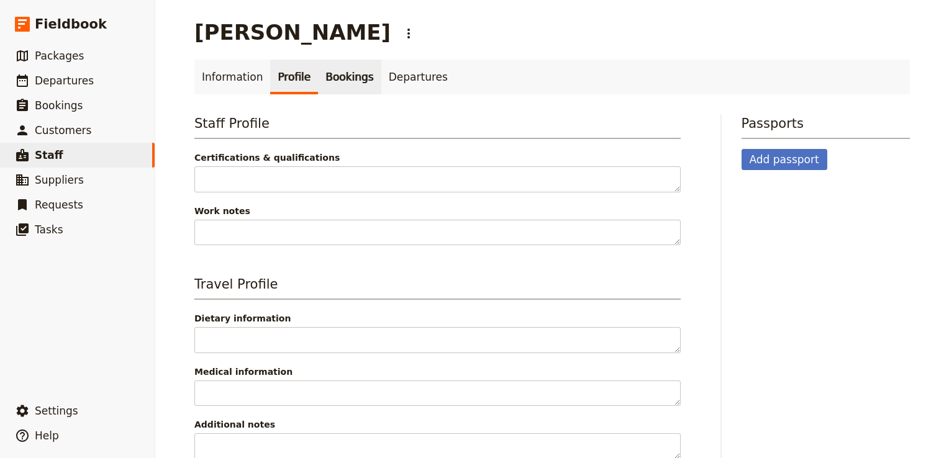
click at [338, 83] on link "Bookings" at bounding box center [349, 77] width 63 height 35
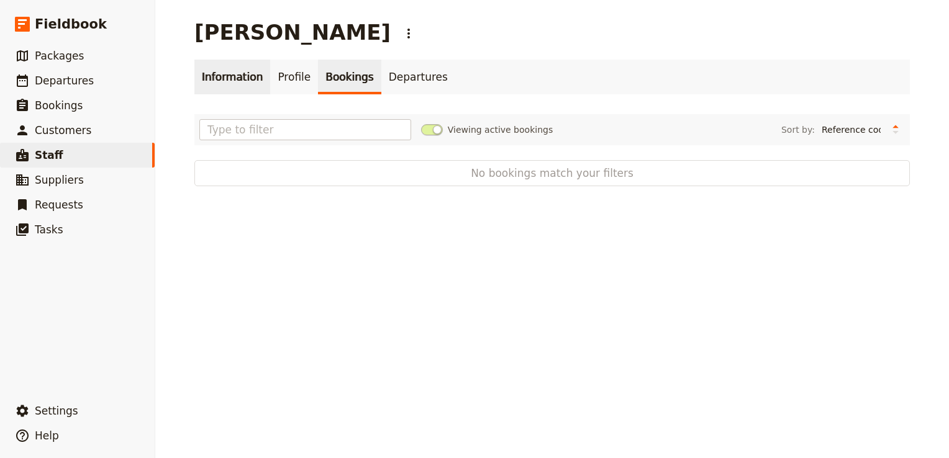
click at [223, 81] on link "Information" at bounding box center [232, 77] width 76 height 35
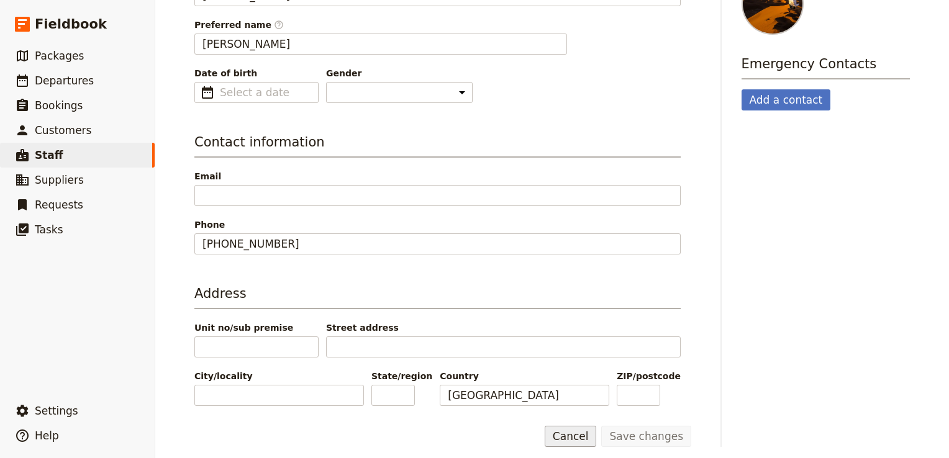
scroll to position [187, 0]
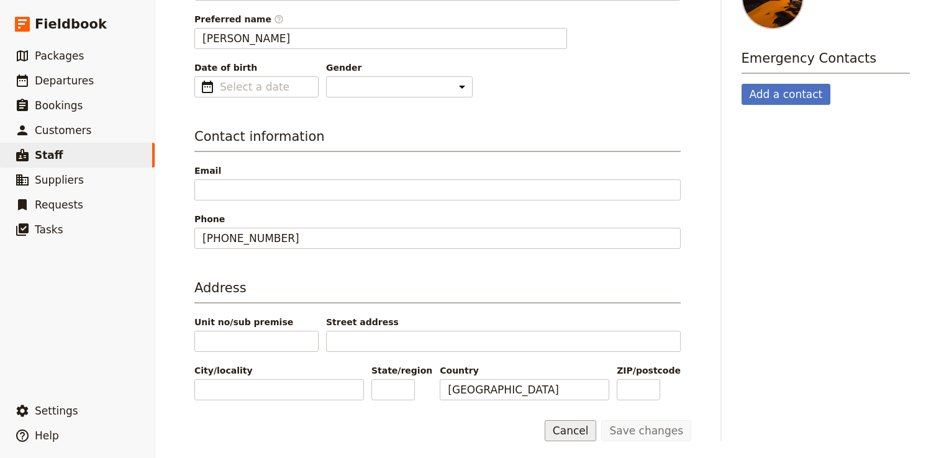
click at [569, 424] on button "Cancel" at bounding box center [570, 430] width 52 height 21
click at [576, 433] on button "Cancel" at bounding box center [570, 430] width 52 height 21
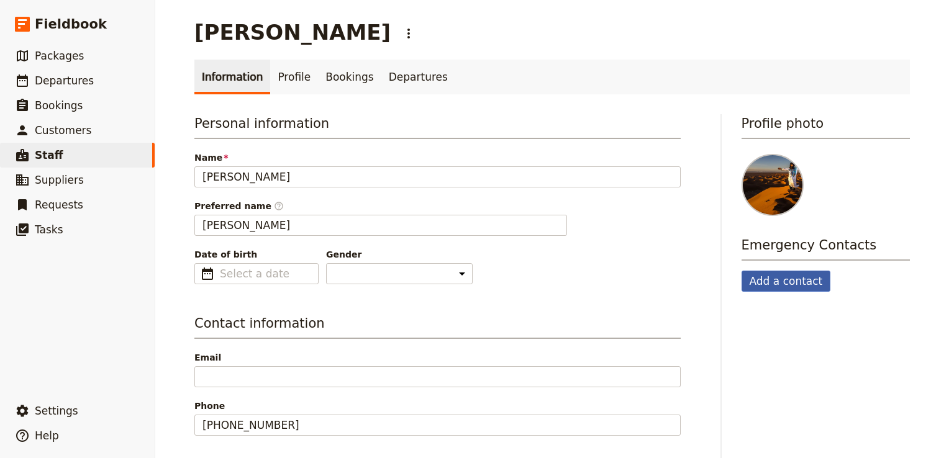
click at [771, 282] on button "Add a contact" at bounding box center [785, 281] width 89 height 21
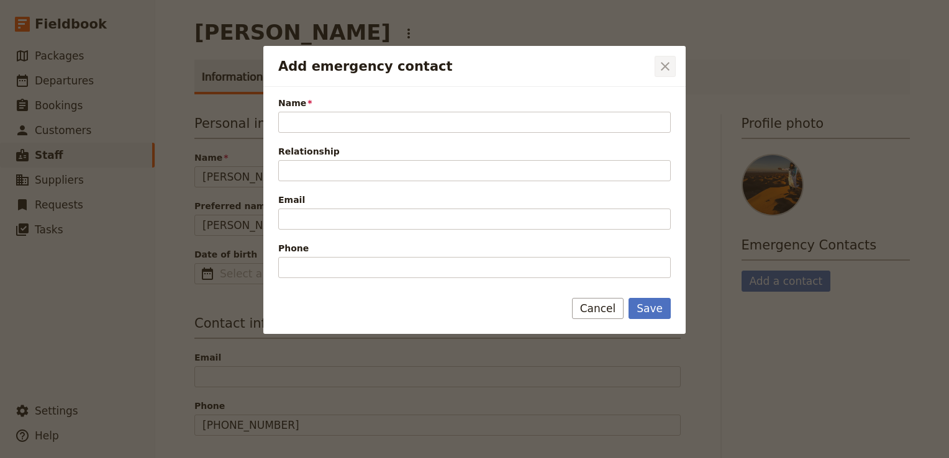
click at [671, 62] on icon "Close dialog" at bounding box center [664, 66] width 15 height 15
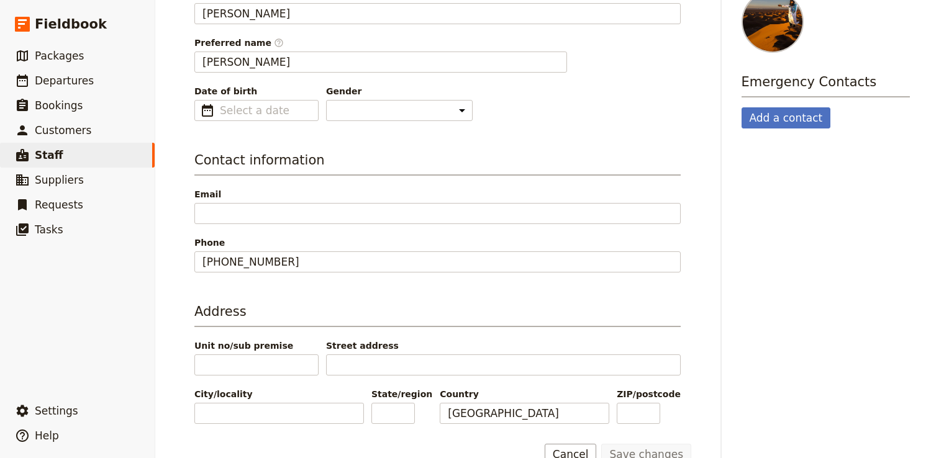
scroll to position [187, 0]
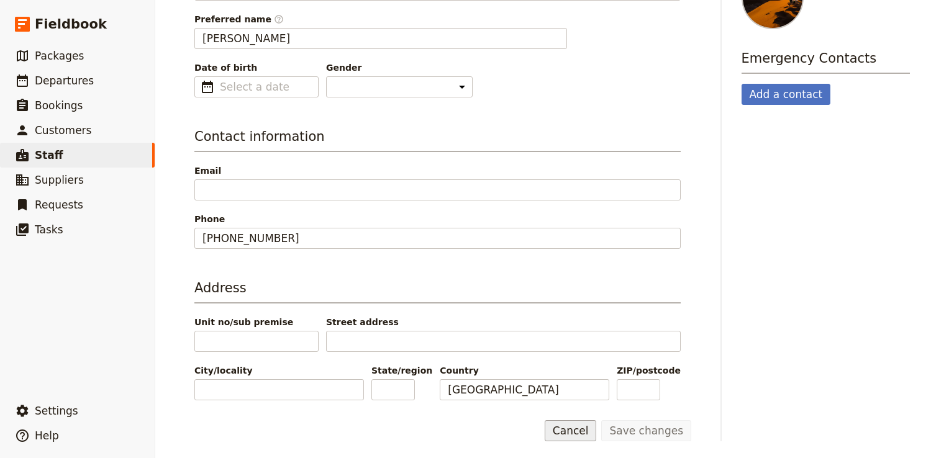
click at [574, 428] on button "Cancel" at bounding box center [570, 430] width 52 height 21
click at [87, 160] on link "​ Staff" at bounding box center [77, 155] width 155 height 25
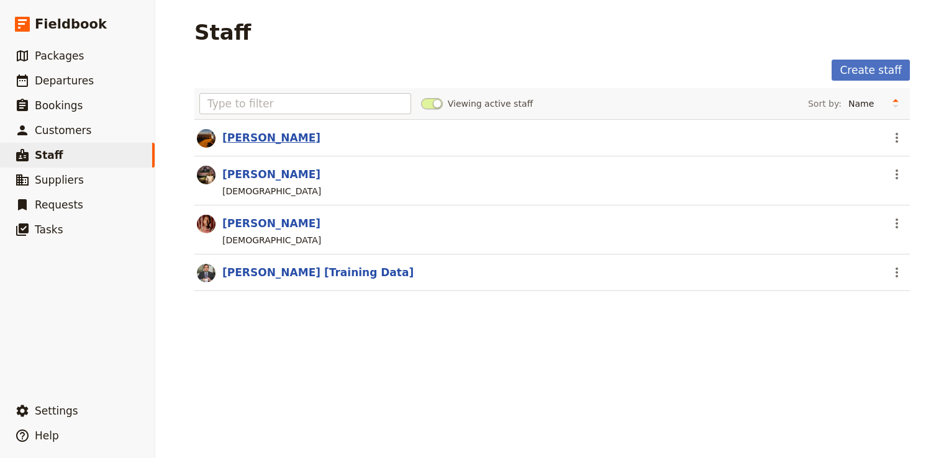
click at [252, 136] on link "Ali Boudkour" at bounding box center [271, 138] width 98 height 12
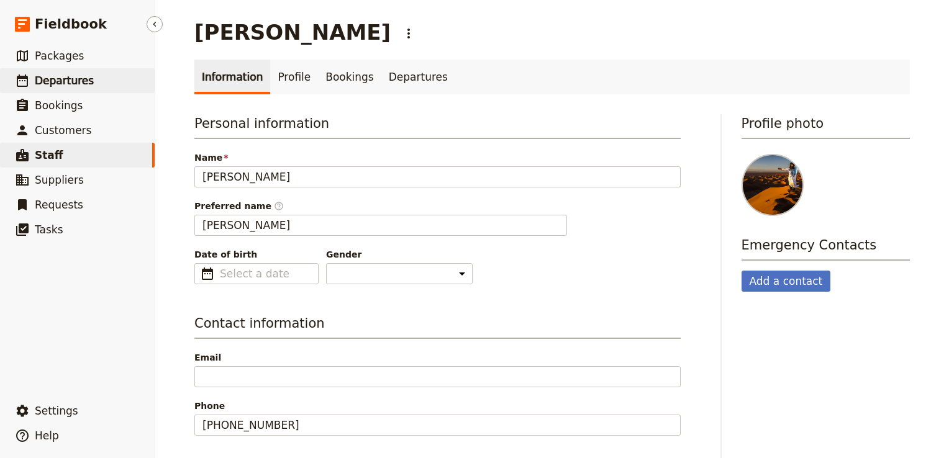
click at [96, 83] on link "​ Departures" at bounding box center [77, 80] width 155 height 25
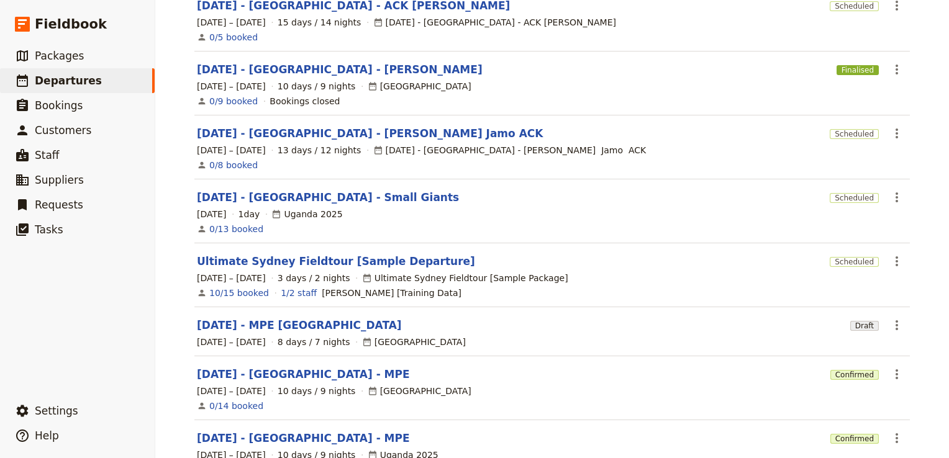
scroll to position [278, 0]
click at [286, 318] on link "Nov 2025 - MPE Morocco" at bounding box center [299, 324] width 205 height 15
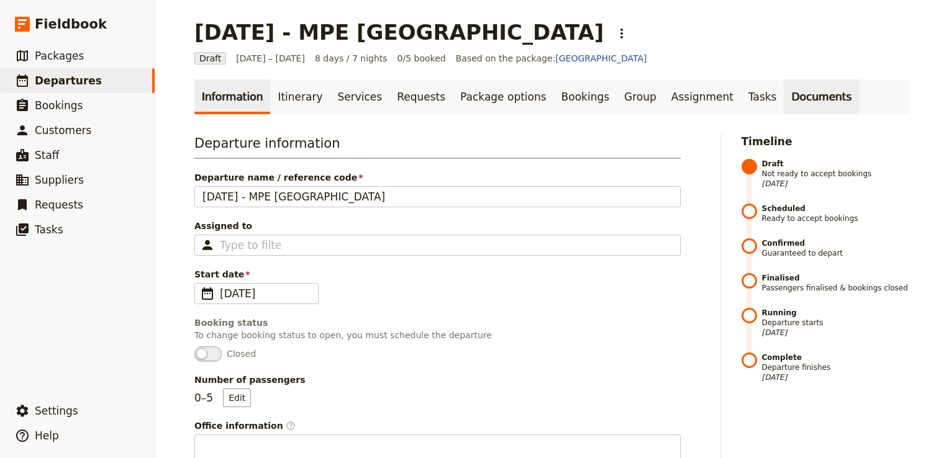
click at [783, 99] on link "Documents" at bounding box center [820, 96] width 75 height 35
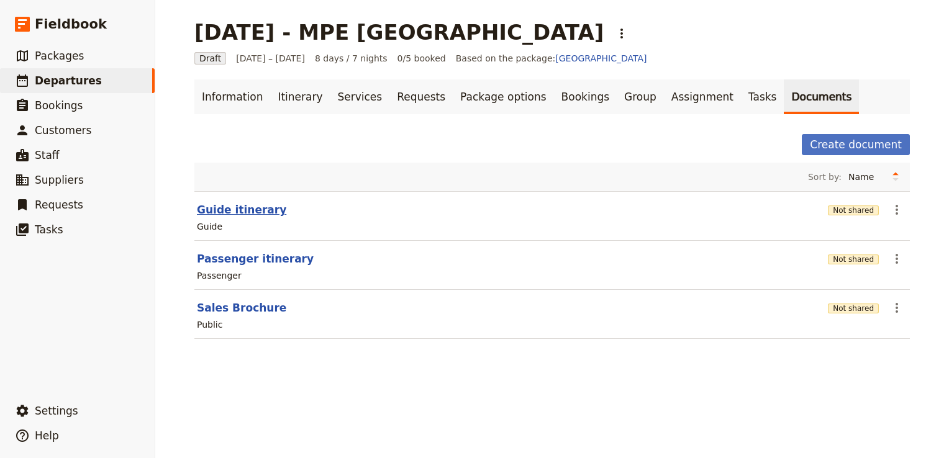
click at [240, 205] on button "Guide itinerary" at bounding box center [241, 209] width 89 height 15
select select "STAFF"
select select "RUN_SHEET"
select select "DEFAULT"
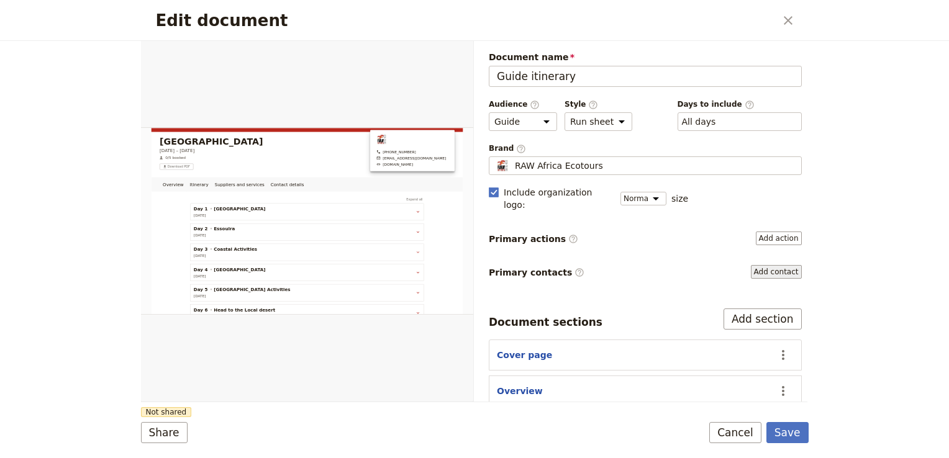
click at [779, 265] on button "Add contact" at bounding box center [776, 272] width 51 height 14
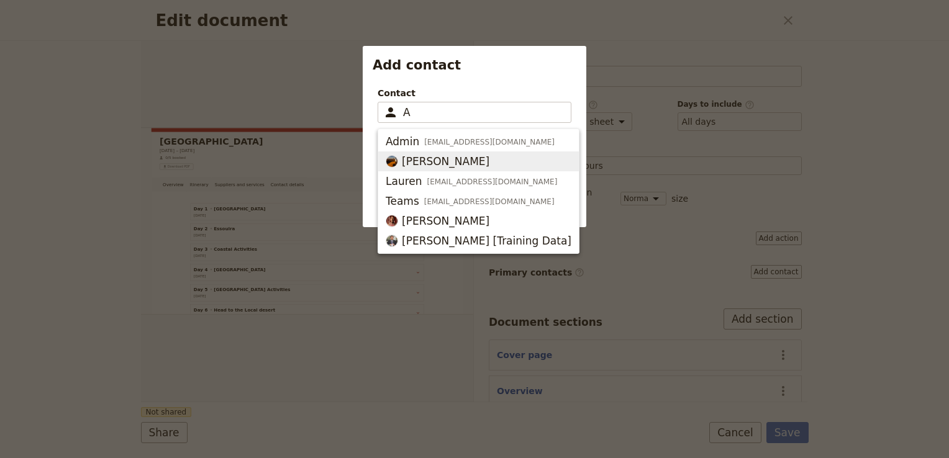
click at [459, 156] on span "Ali Boudkour" at bounding box center [446, 161] width 88 height 15
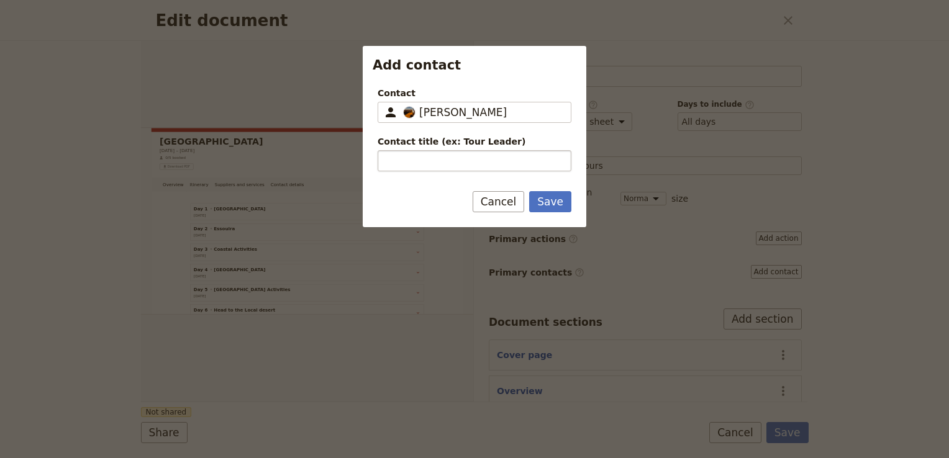
type input "Ali Boudkour"
click at [474, 166] on input "Contact title (ex: Tour Leader)" at bounding box center [474, 160] width 194 height 21
type input "Tour Guide"
click at [564, 202] on button "Save" at bounding box center [550, 201] width 42 height 21
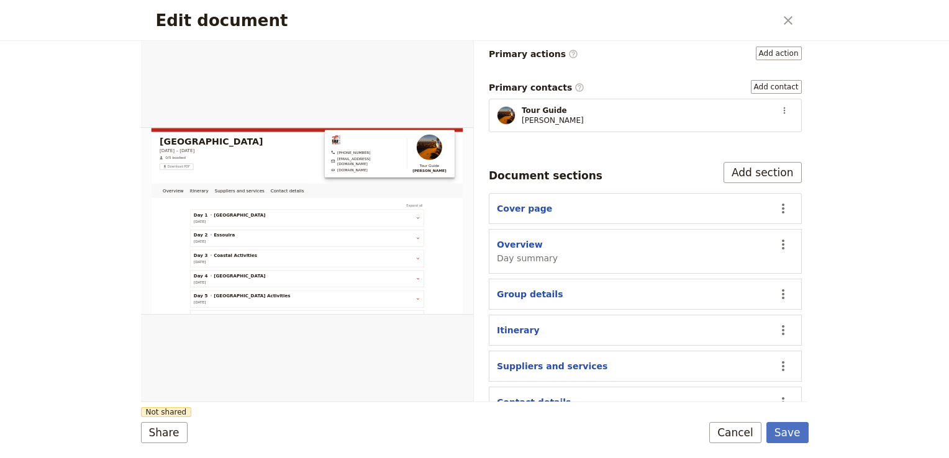
scroll to position [189, 0]
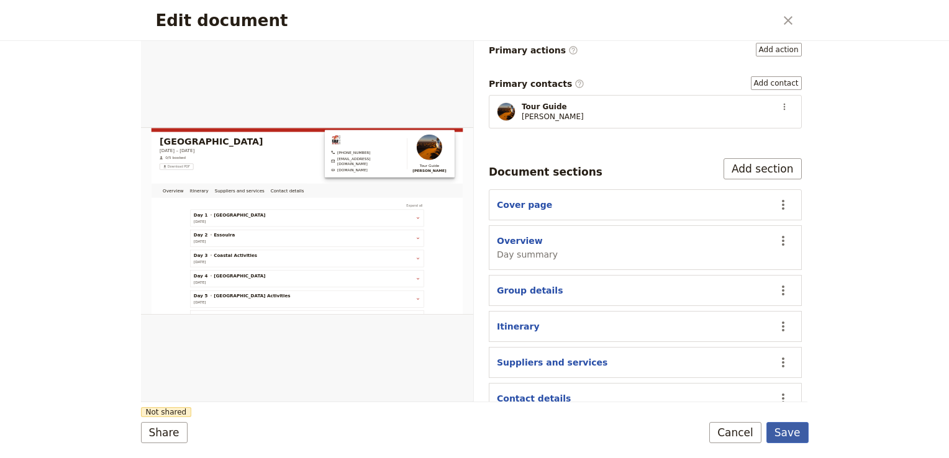
click at [799, 430] on button "Save" at bounding box center [787, 432] width 42 height 21
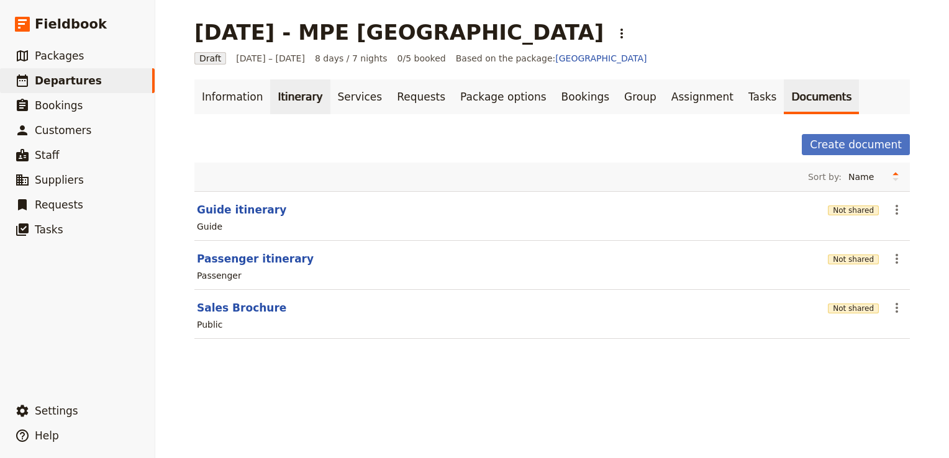
click at [281, 97] on link "Itinerary" at bounding box center [300, 96] width 60 height 35
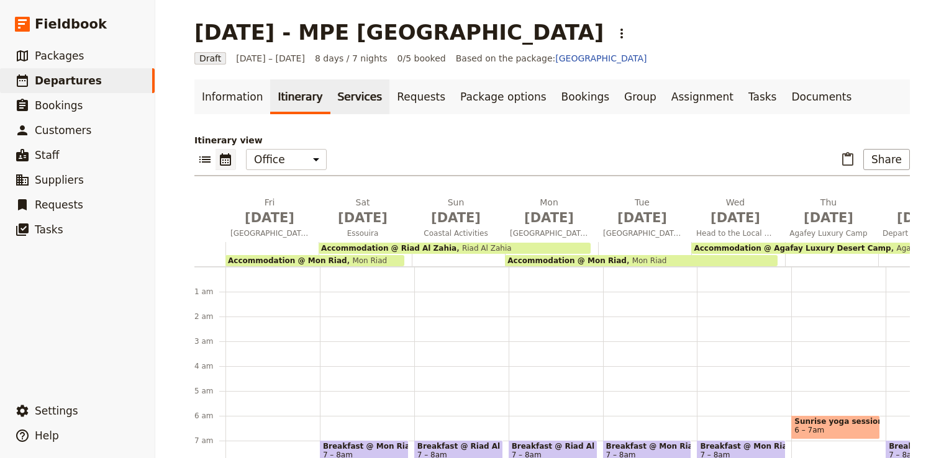
scroll to position [137, 0]
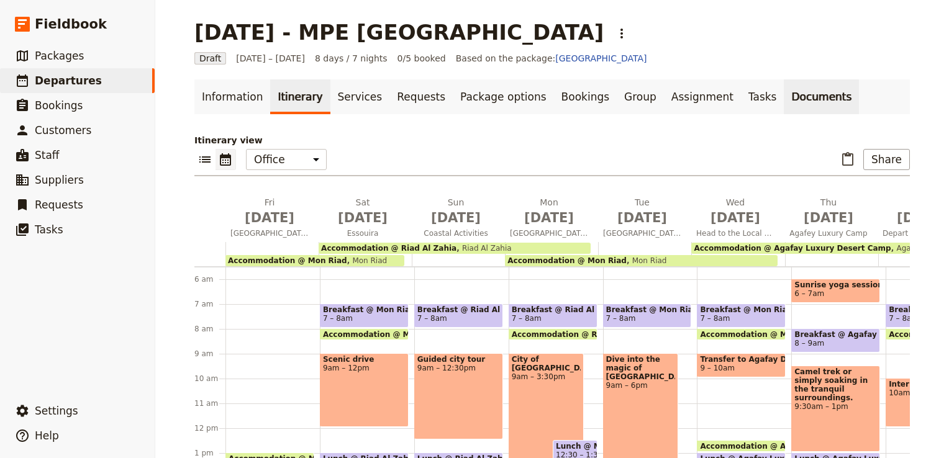
click at [783, 98] on link "Documents" at bounding box center [820, 96] width 75 height 35
